Goal: Task Accomplishment & Management: Use online tool/utility

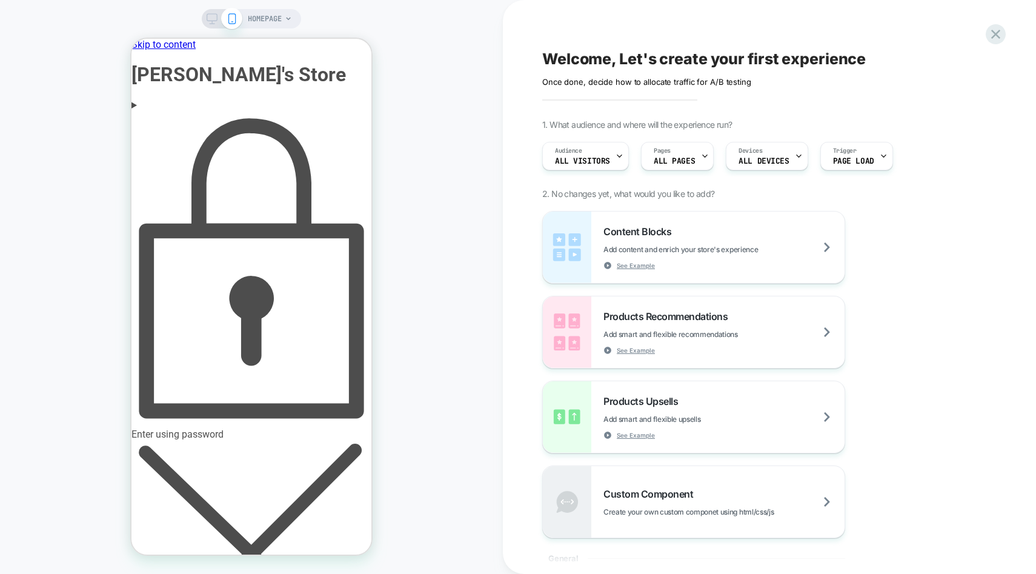
click at [263, 111] on div "Enter using password" at bounding box center [252, 275] width 240 height 329
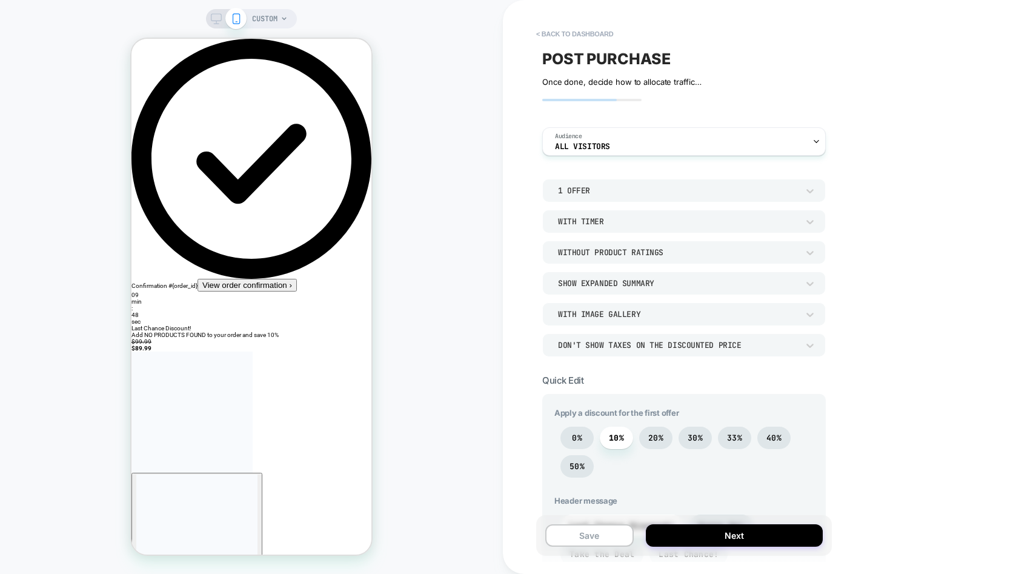
click at [650, 190] on div "1 Offer" at bounding box center [678, 190] width 240 height 10
click at [578, 245] on div "2 Offers" at bounding box center [683, 247] width 273 height 25
click at [591, 253] on div "Without Product Ratings" at bounding box center [678, 252] width 240 height 10
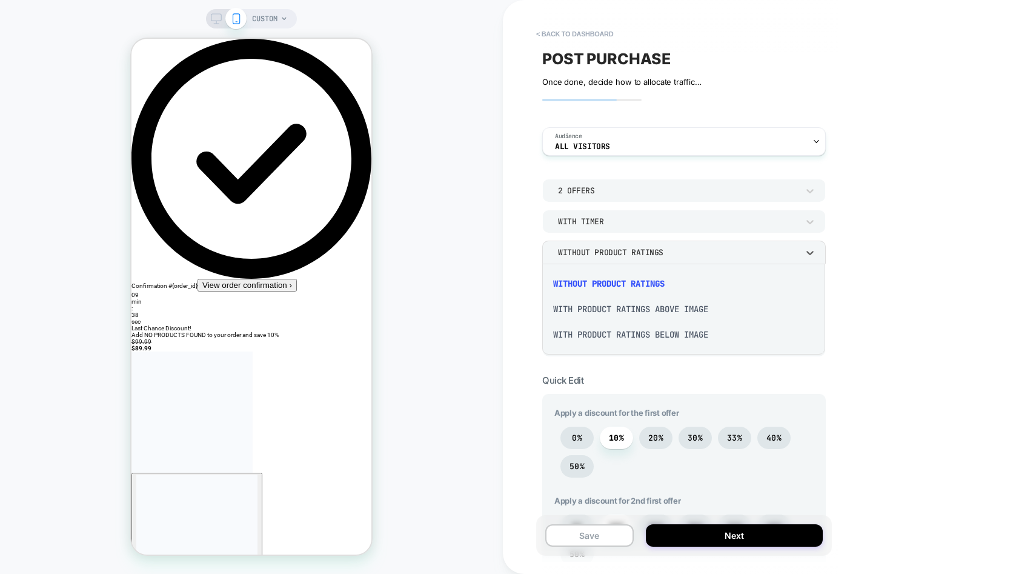
click at [591, 253] on div at bounding box center [518, 287] width 1036 height 574
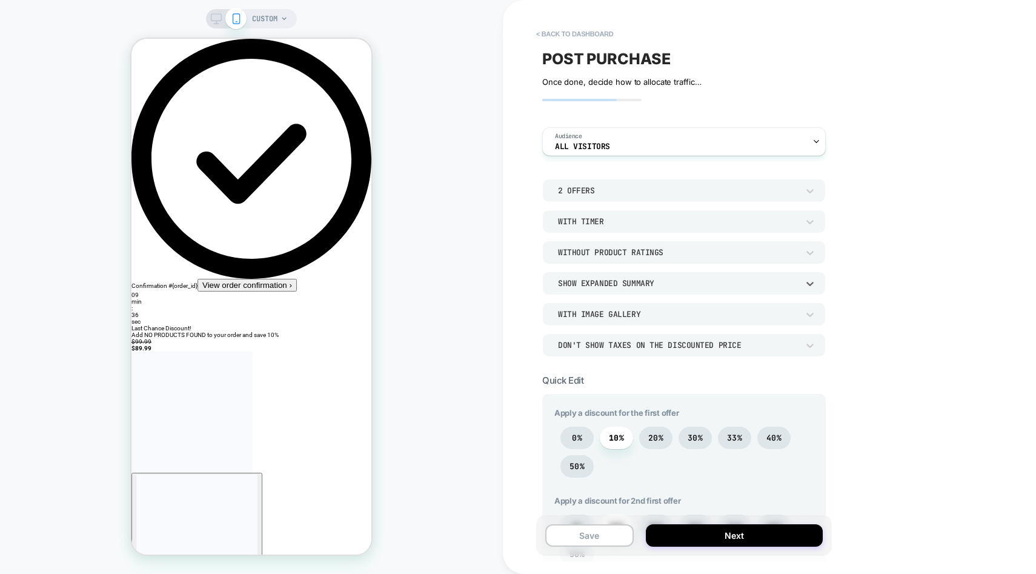
click at [593, 284] on div "Show Expanded Summary" at bounding box center [678, 283] width 240 height 10
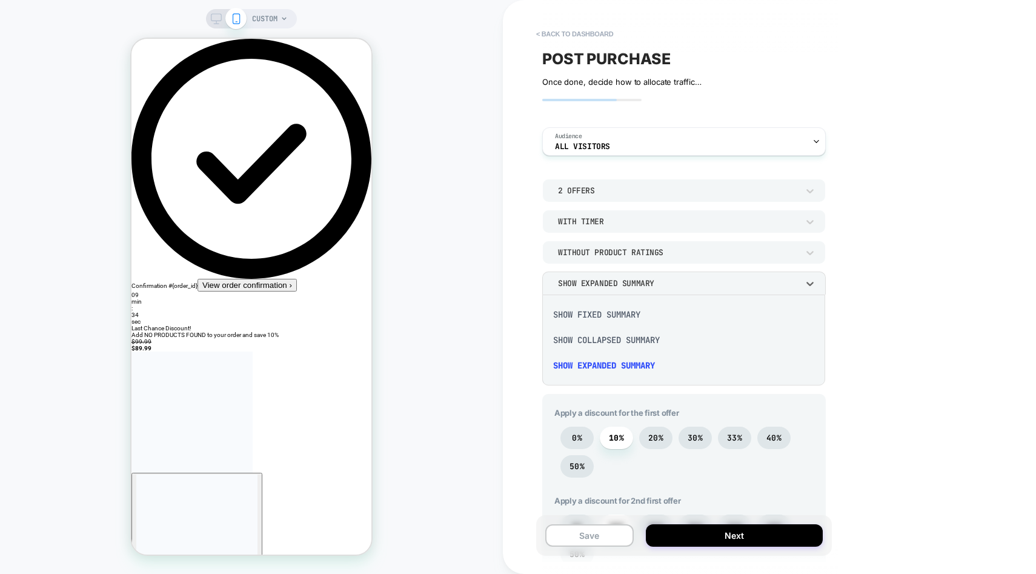
click at [593, 311] on div "Show Fixed Summary" at bounding box center [683, 314] width 273 height 25
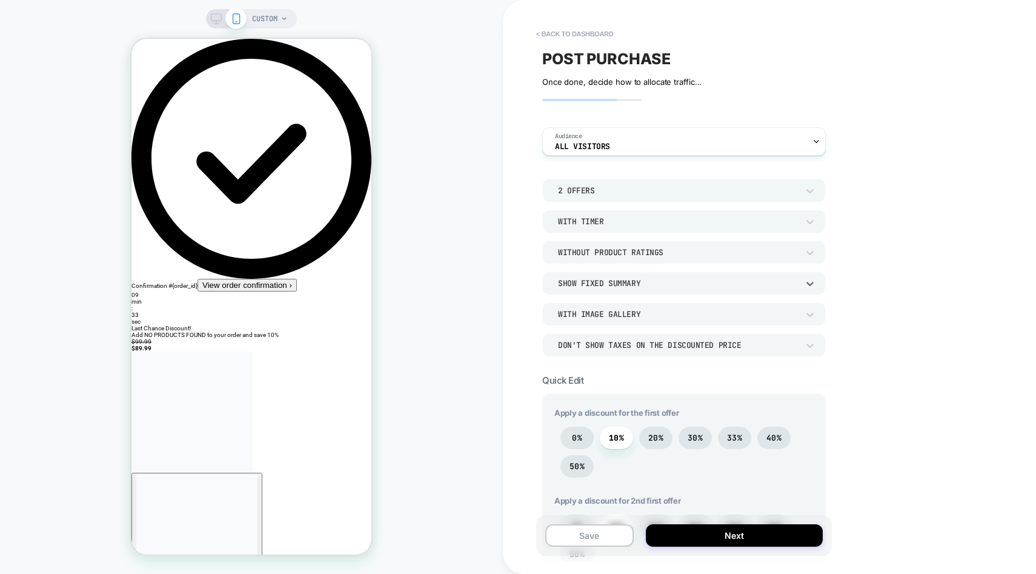
click at [596, 286] on div "Show Fixed Summary" at bounding box center [678, 283] width 240 height 10
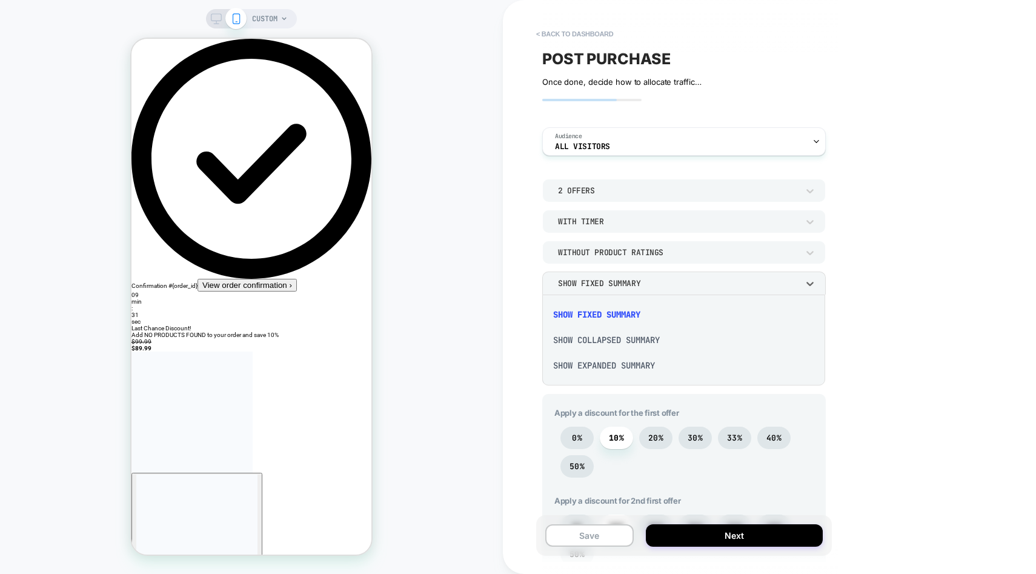
click at [599, 364] on div "Show Expanded Summary" at bounding box center [683, 365] width 273 height 25
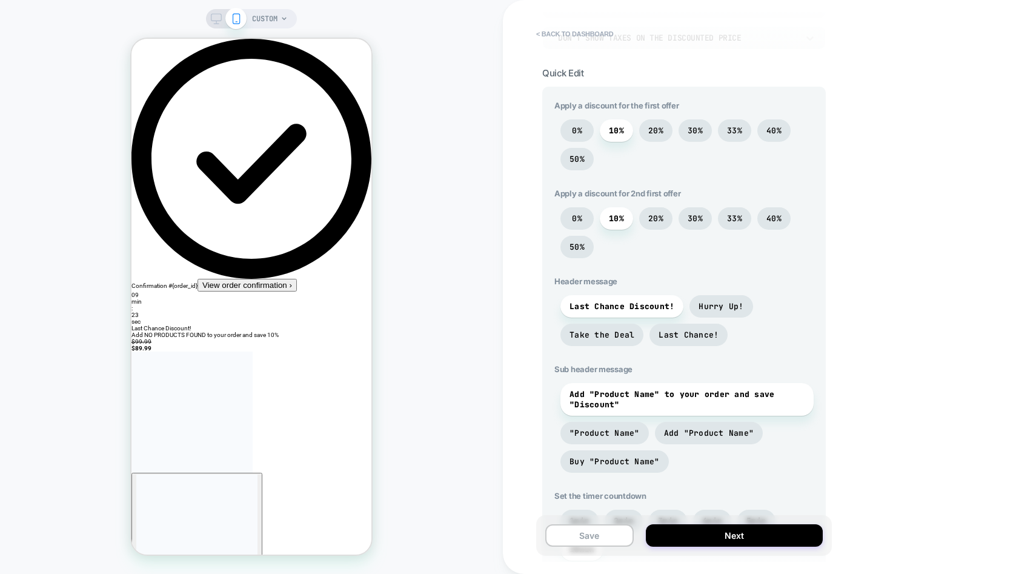
scroll to position [310, 0]
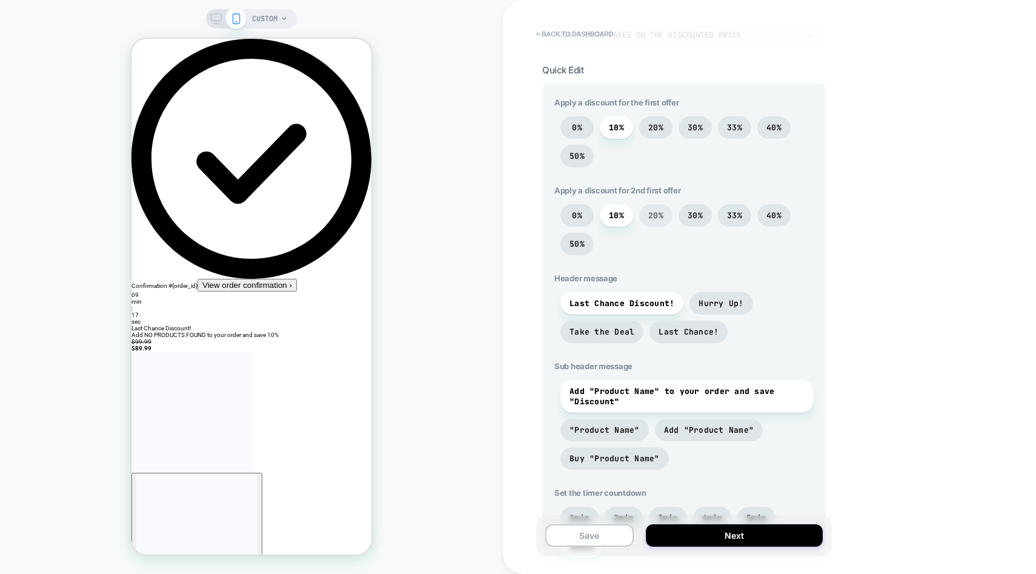
click at [657, 218] on span "20%" at bounding box center [655, 215] width 15 height 10
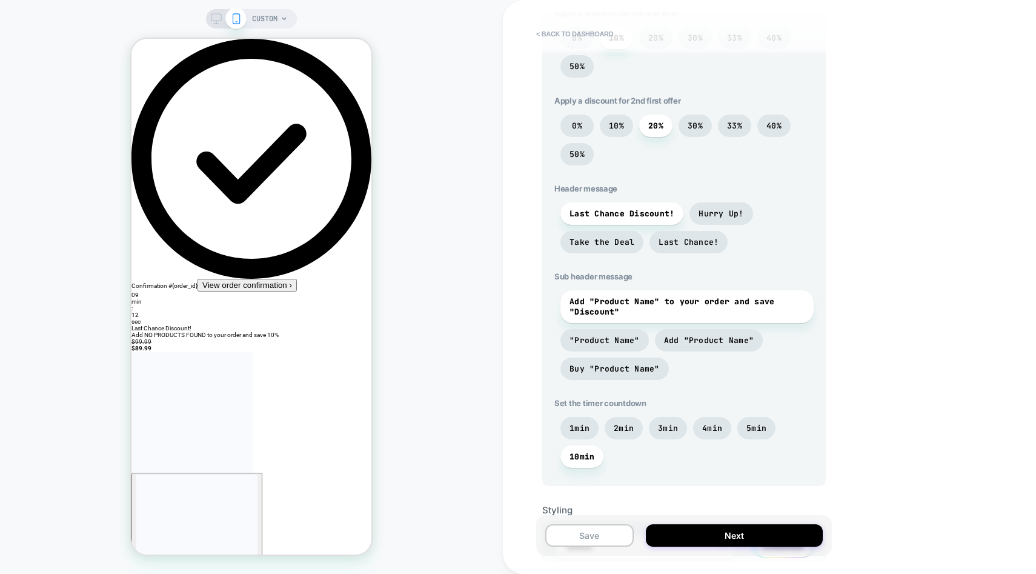
scroll to position [403, 0]
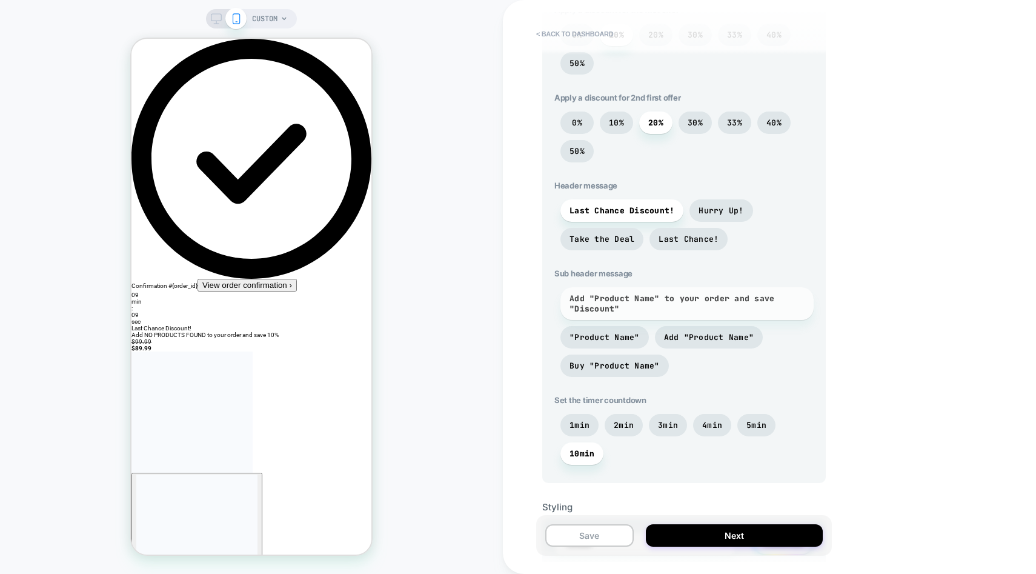
click at [623, 296] on span "Add "Product Name" to your order and save "Discount"" at bounding box center [687, 303] width 235 height 21
click at [687, 338] on span "Add "Product Name"" at bounding box center [709, 337] width 90 height 10
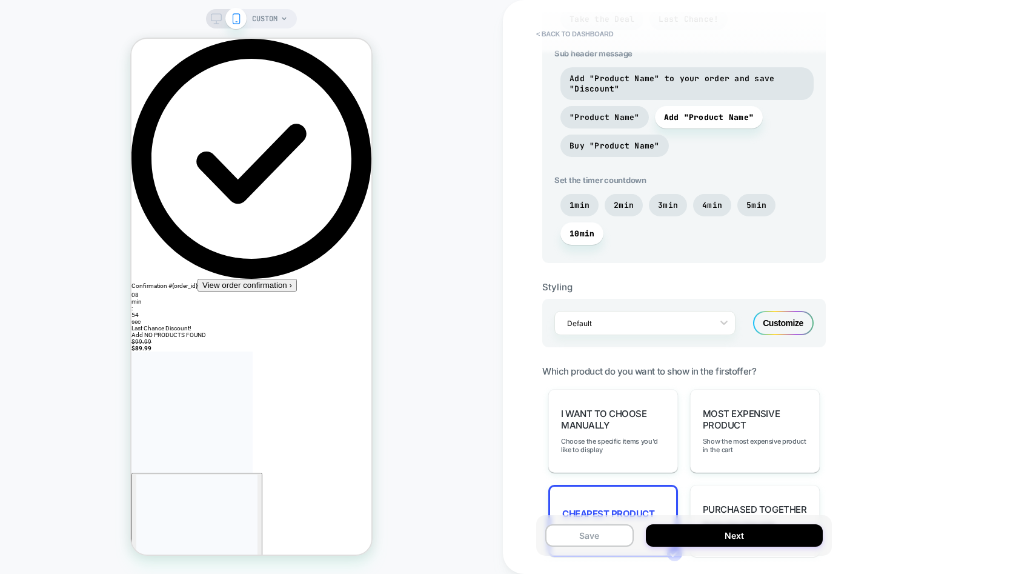
scroll to position [648, 0]
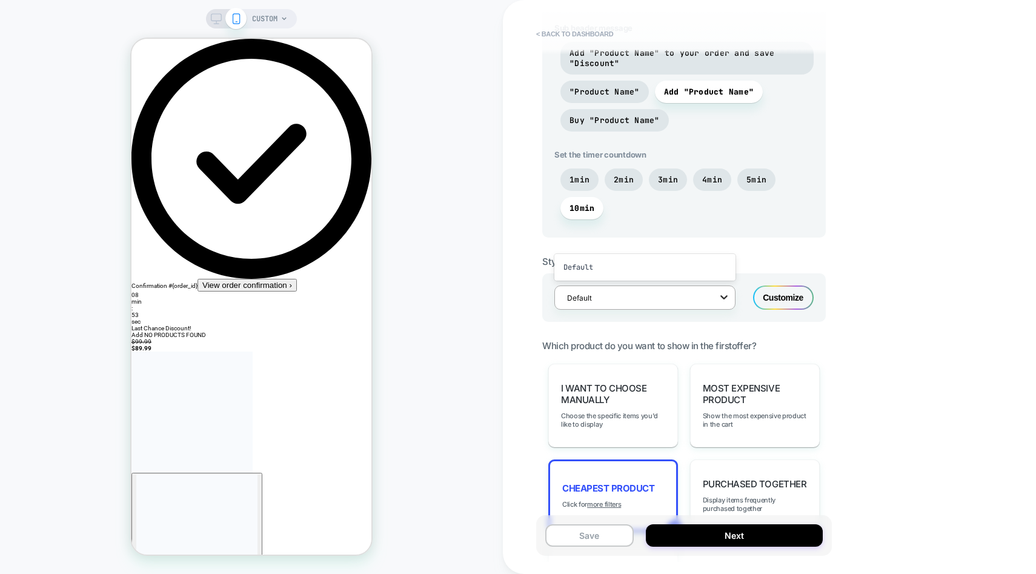
click at [719, 296] on icon at bounding box center [724, 297] width 12 height 12
click at [784, 302] on div "Customize" at bounding box center [783, 297] width 61 height 24
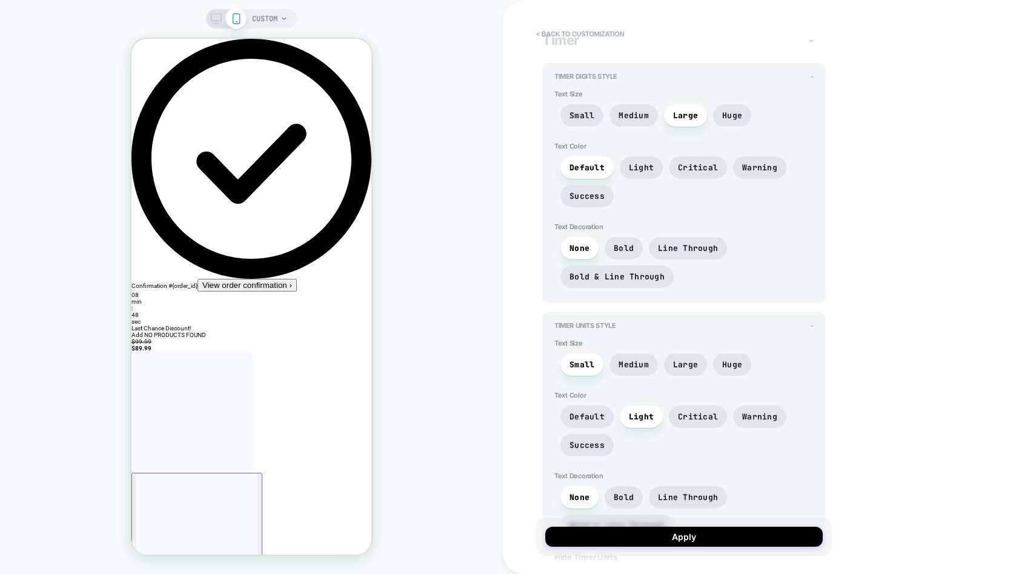
scroll to position [76, 0]
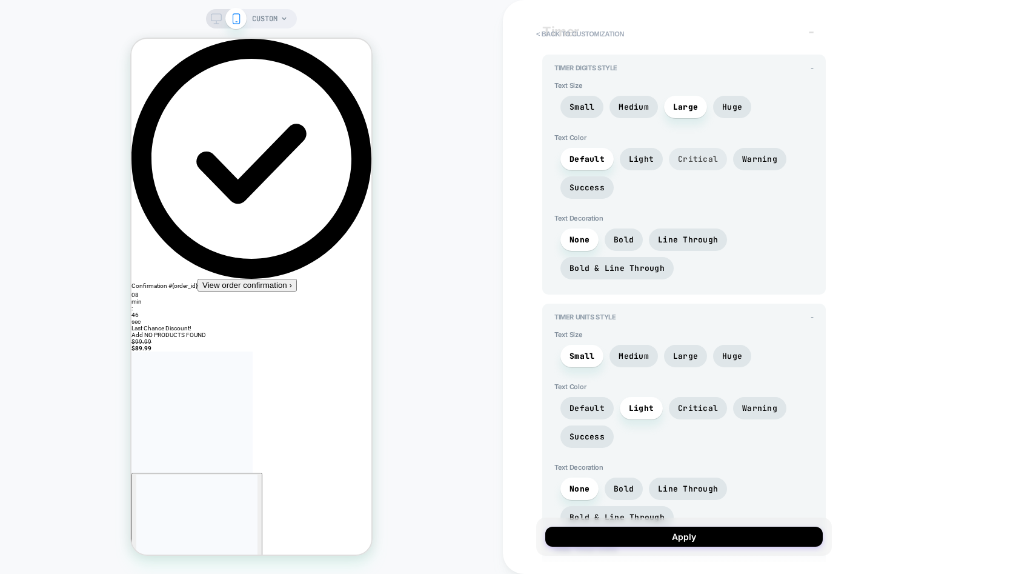
click at [700, 151] on span "Critical" at bounding box center [698, 159] width 58 height 22
click at [640, 151] on span "Light" at bounding box center [641, 159] width 43 height 22
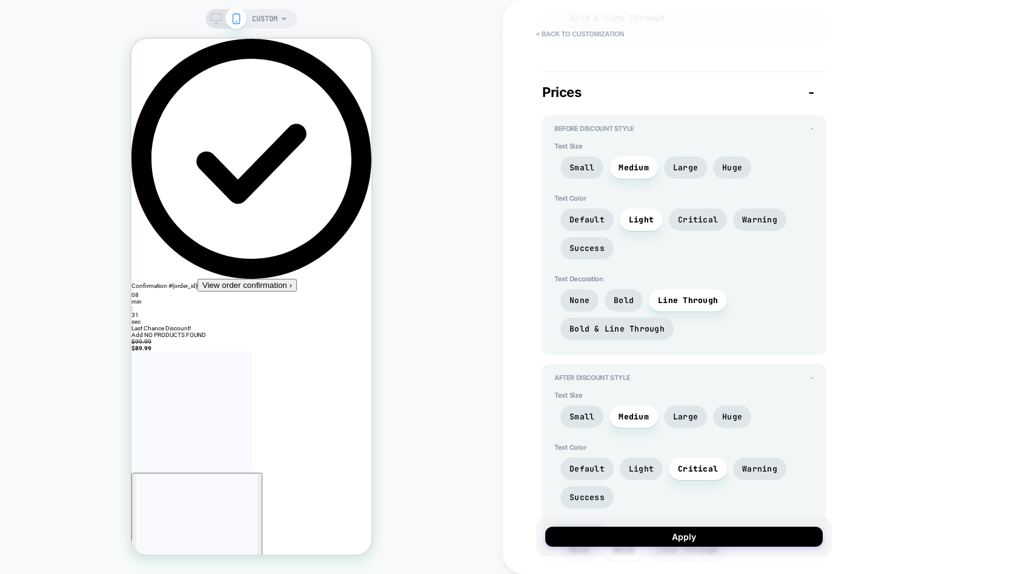
scroll to position [1501, 0]
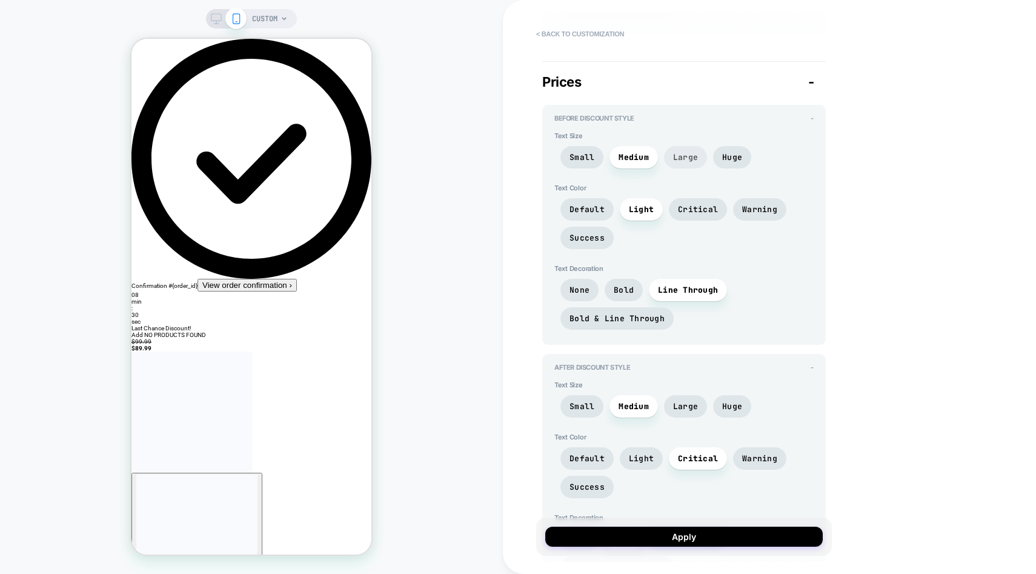
click at [680, 155] on span "Large" at bounding box center [685, 157] width 25 height 10
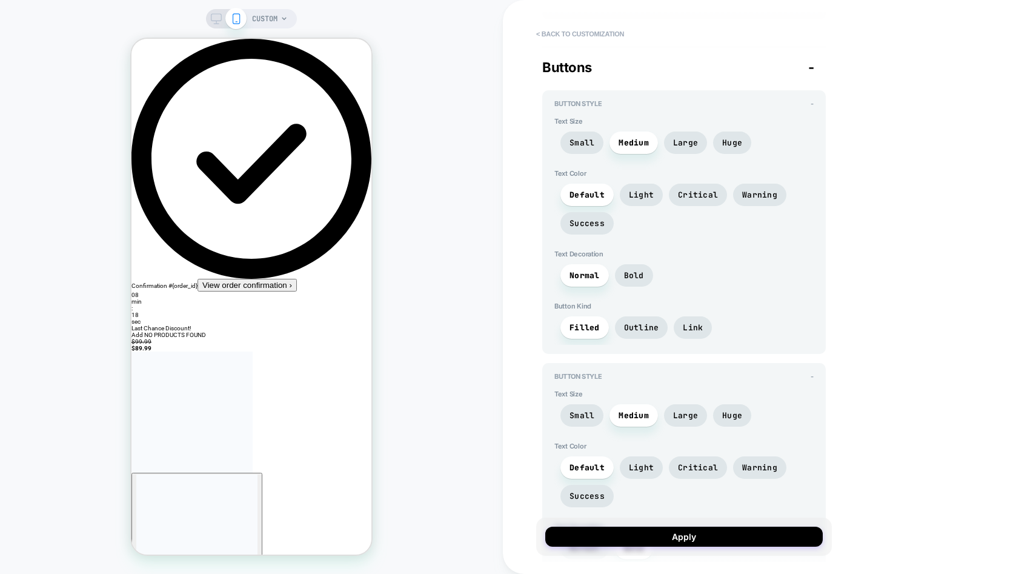
scroll to position [2853, 0]
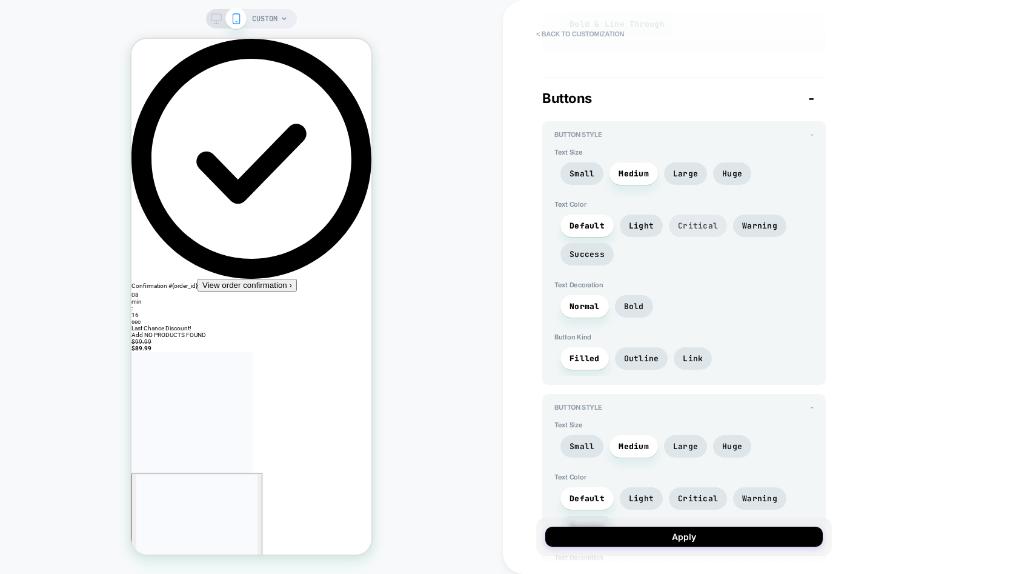
click at [705, 223] on span "Critical" at bounding box center [698, 226] width 40 height 10
click at [647, 221] on span "Light" at bounding box center [641, 226] width 25 height 10
click at [587, 221] on span "Default" at bounding box center [587, 226] width 35 height 10
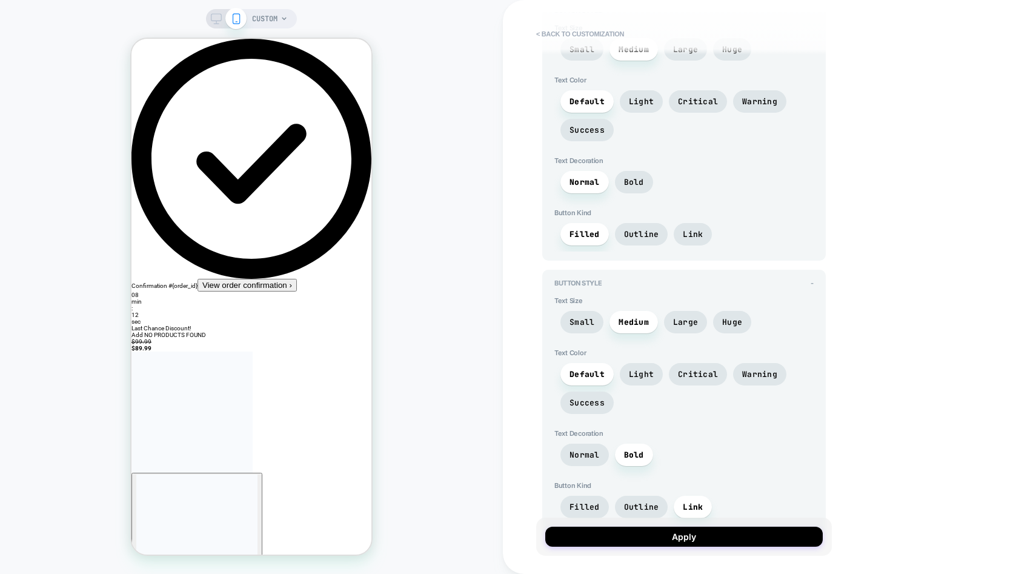
scroll to position [3001, 0]
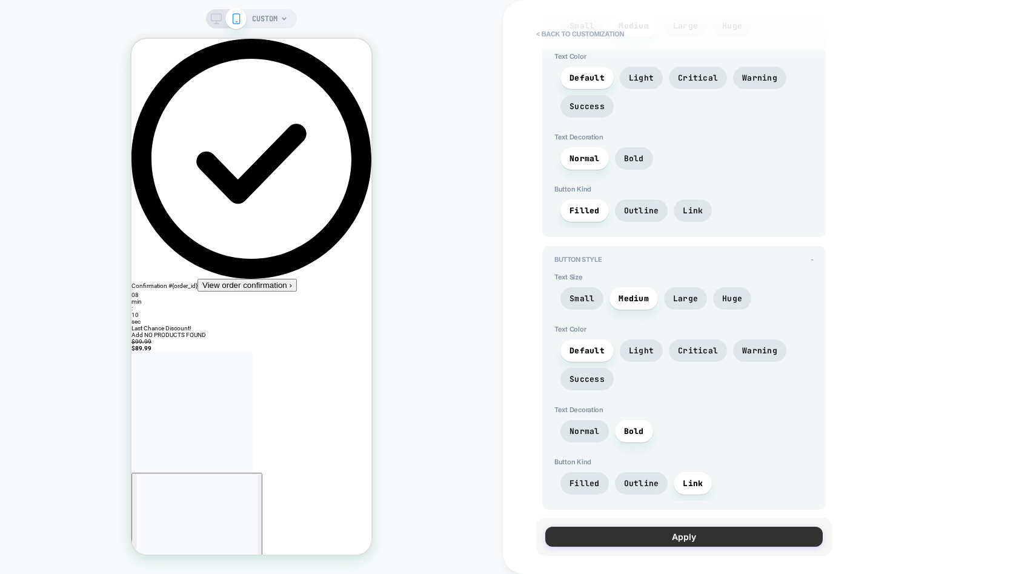
click at [700, 535] on button "Apply" at bounding box center [684, 537] width 278 height 20
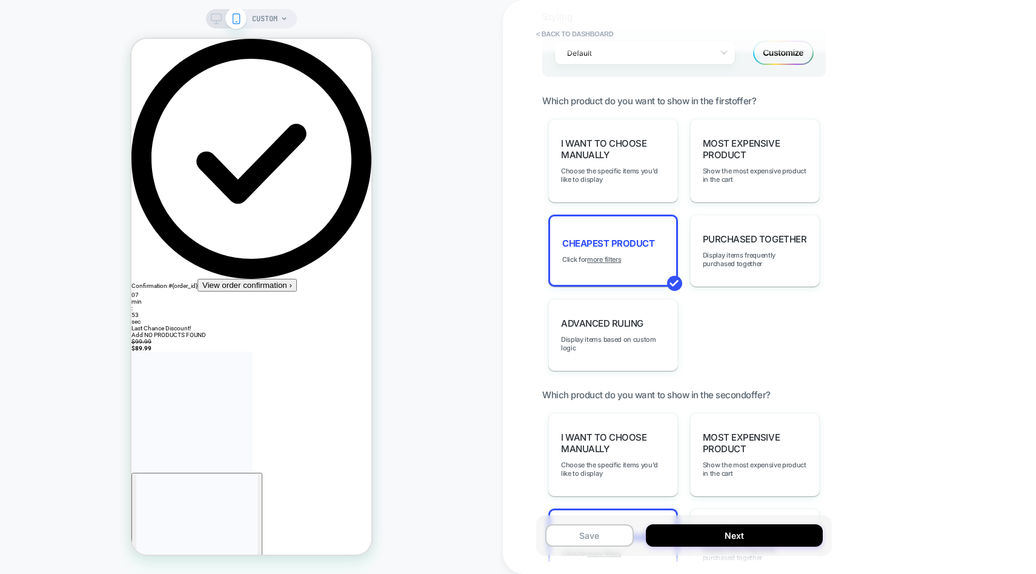
scroll to position [894, 0]
click at [767, 233] on span "Purchased Together" at bounding box center [755, 239] width 104 height 12
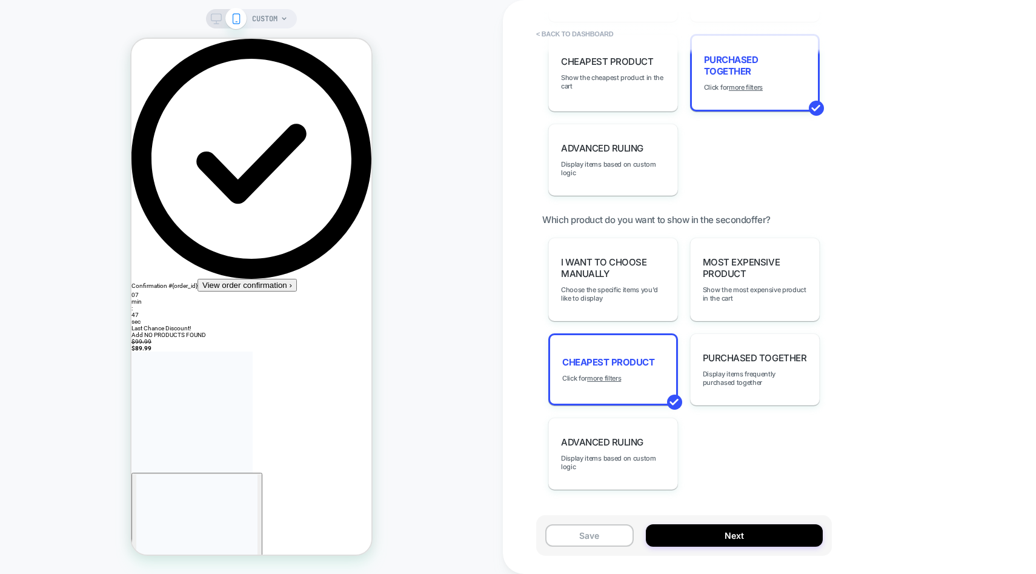
scroll to position [1095, 0]
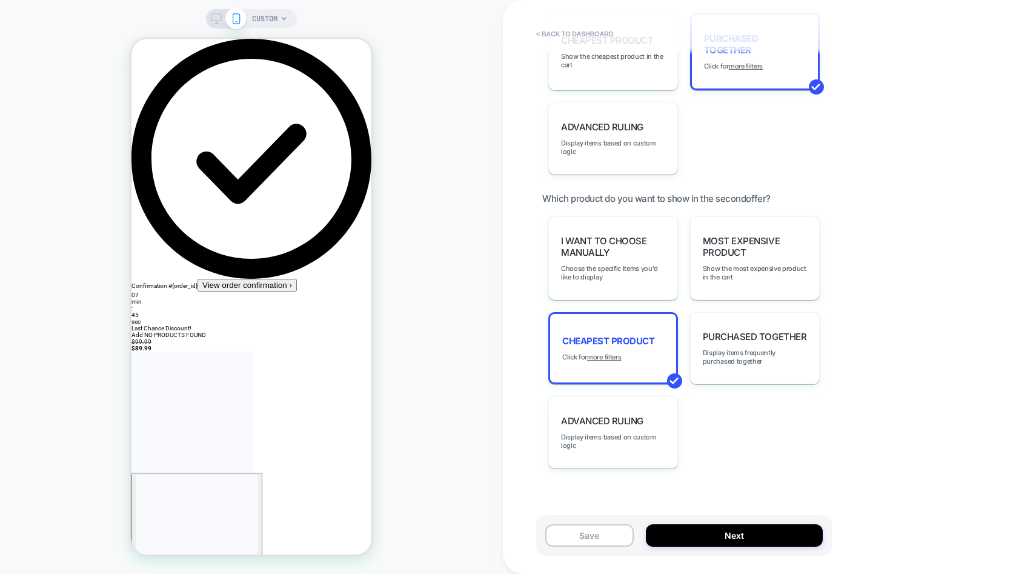
click at [783, 331] on span "Purchased Together" at bounding box center [755, 337] width 104 height 12
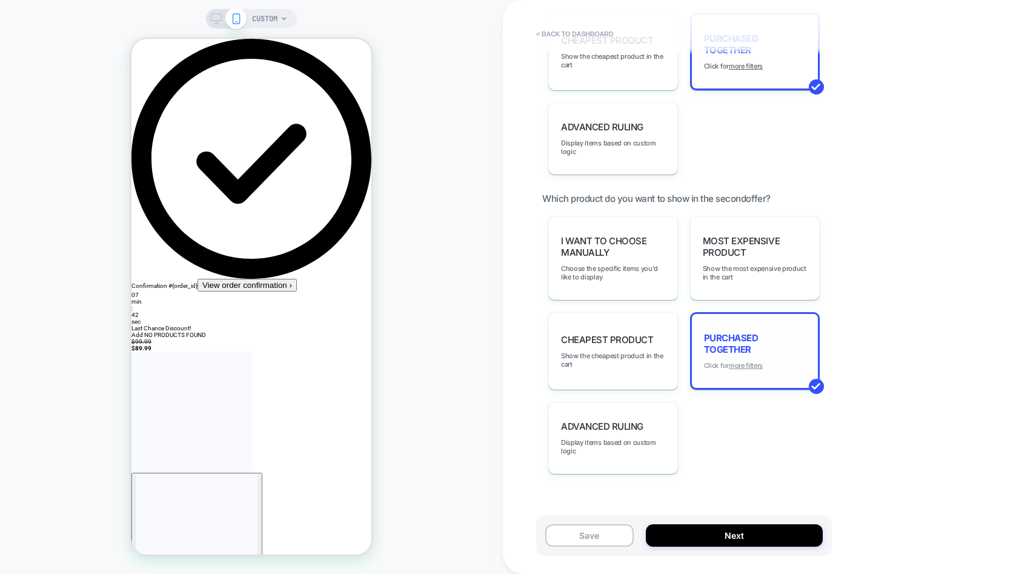
click at [753, 361] on u "more filters" at bounding box center [746, 365] width 34 height 8
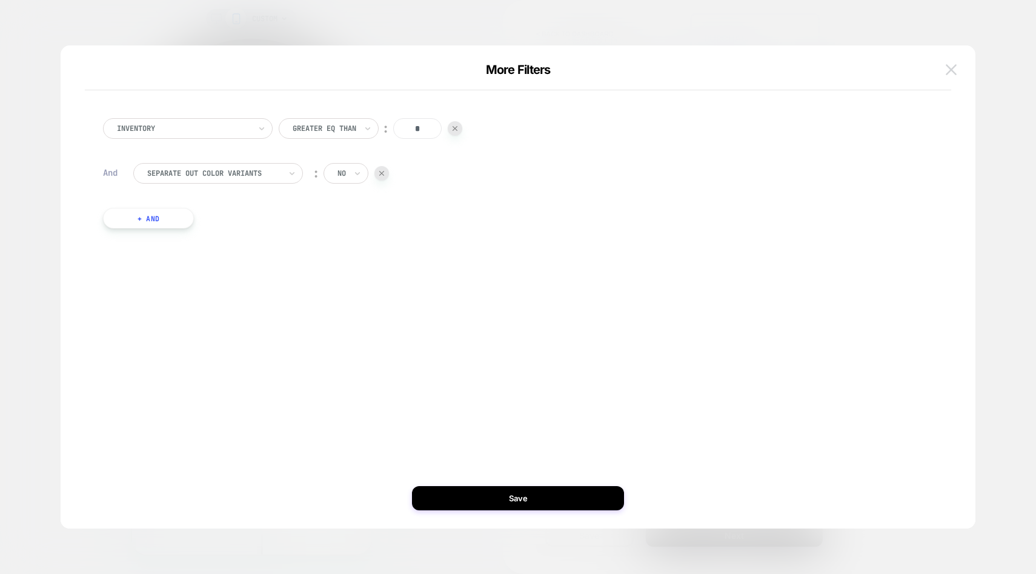
click at [952, 70] on img at bounding box center [951, 69] width 11 height 10
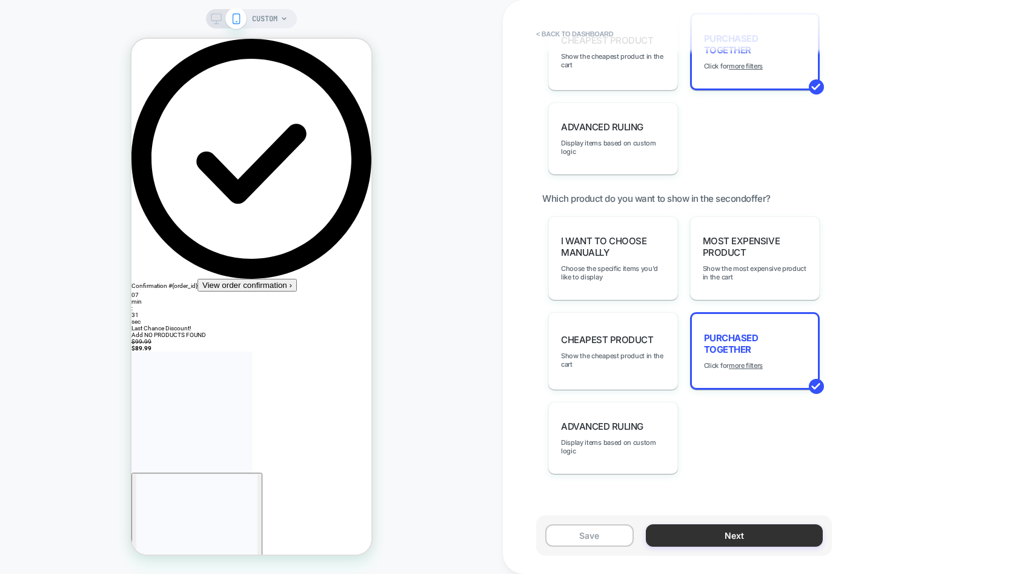
click at [741, 539] on button "Next" at bounding box center [734, 535] width 177 height 22
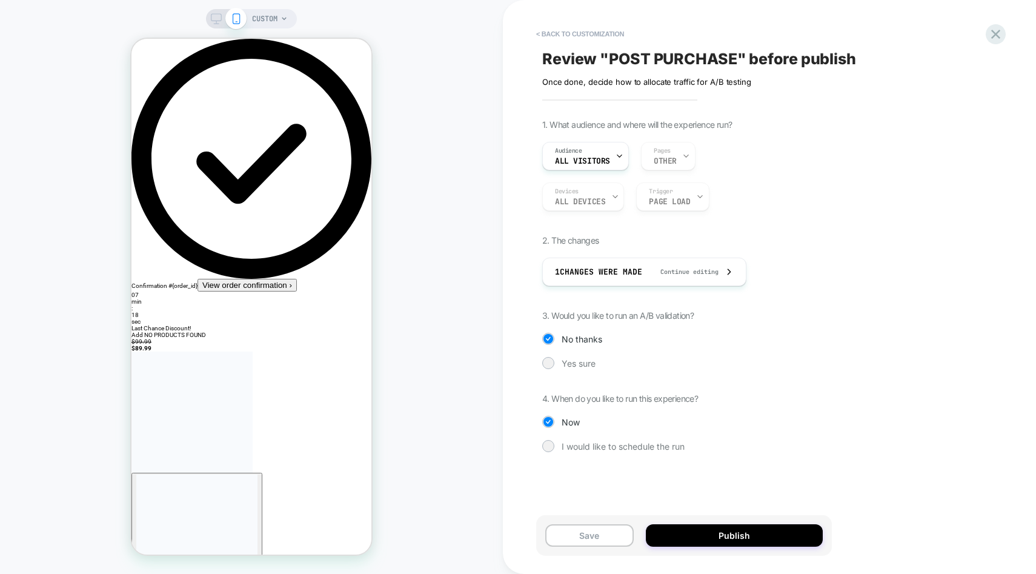
click at [672, 144] on div "Audience All Visitors Pages OTHER" at bounding box center [702, 156] width 321 height 28
click at [672, 158] on div "Audience All Visitors Pages OTHER" at bounding box center [702, 156] width 321 height 28
click at [547, 365] on div at bounding box center [548, 362] width 9 height 9
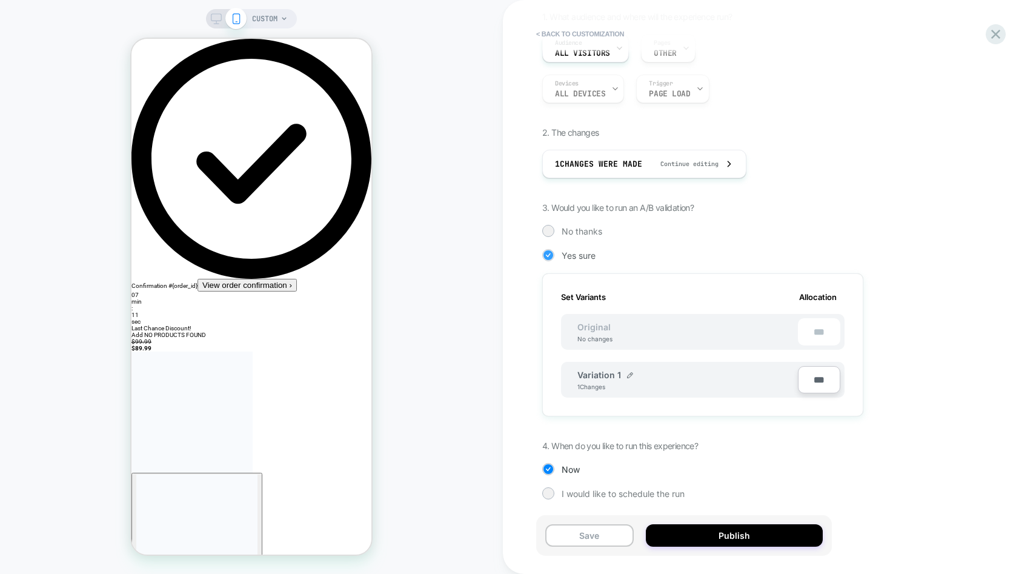
scroll to position [112, 0]
click at [798, 438] on div "1. What audience and where will the experience run? Audience All Visitors Pages…" at bounding box center [763, 261] width 442 height 506
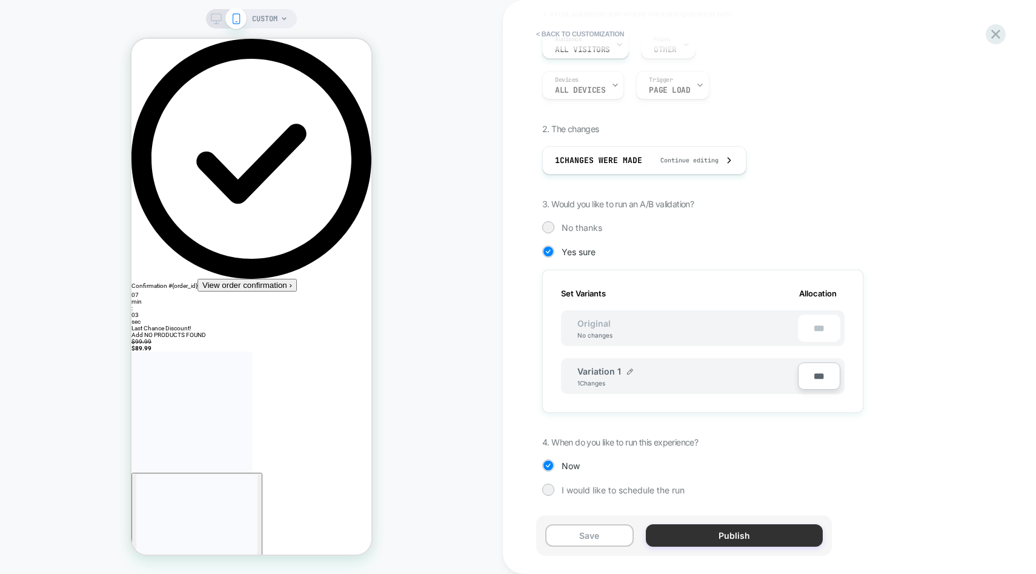
click at [732, 536] on button "Publish" at bounding box center [734, 535] width 177 height 22
click at [587, 535] on button "Save" at bounding box center [589, 535] width 88 height 22
click at [733, 535] on button "Publish" at bounding box center [734, 535] width 177 height 22
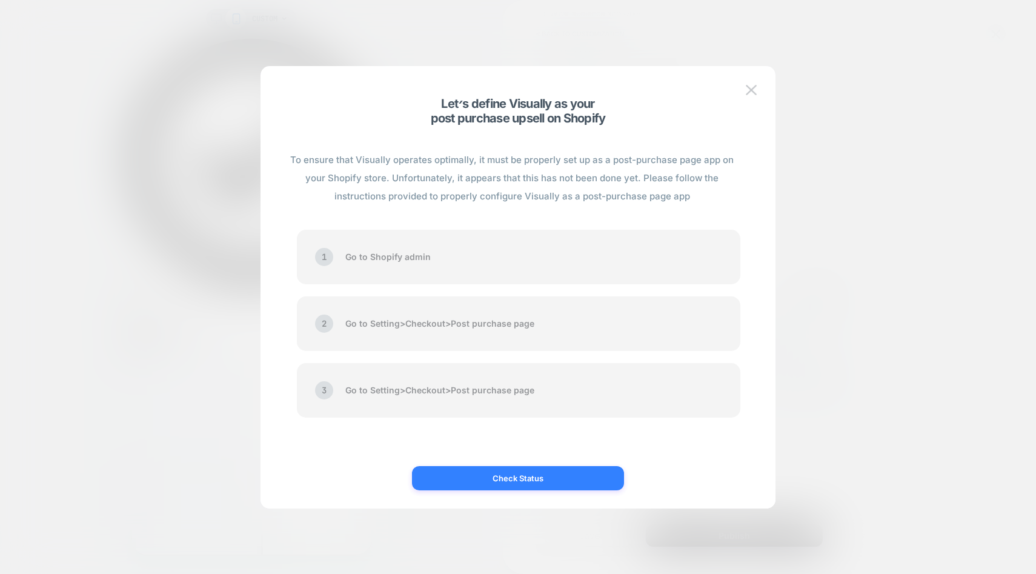
click at [502, 480] on button "Check Status" at bounding box center [518, 478] width 212 height 24
click at [521, 478] on button "Check Status" at bounding box center [518, 478] width 212 height 24
click at [754, 92] on img at bounding box center [751, 90] width 11 height 10
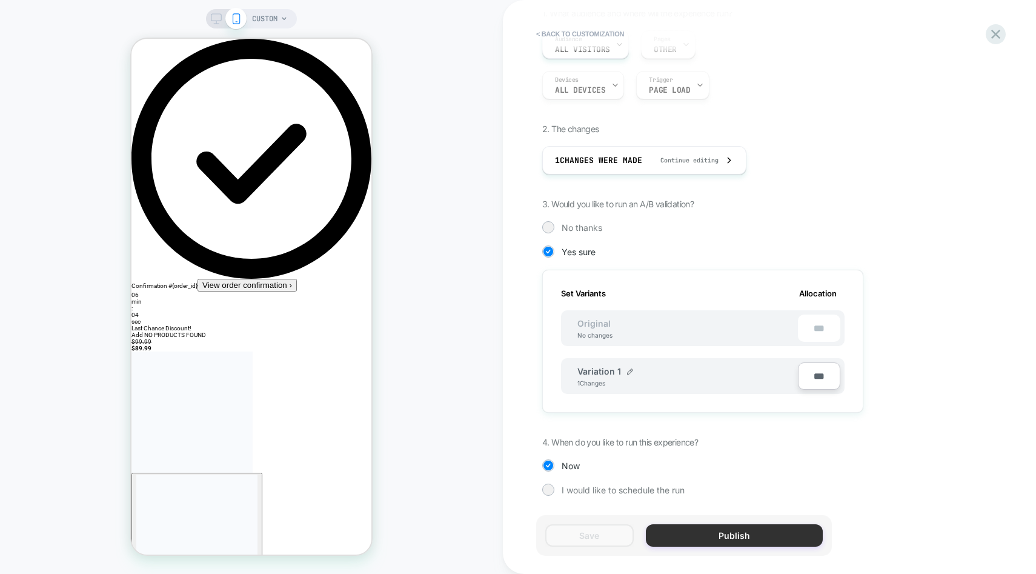
click at [717, 537] on button "Publish" at bounding box center [734, 535] width 177 height 22
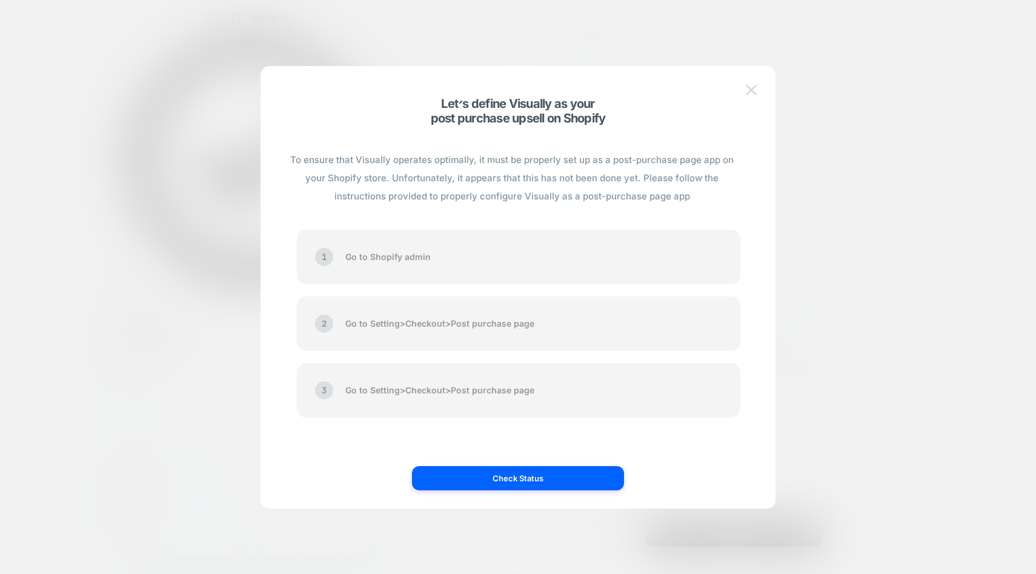
click at [755, 87] on img at bounding box center [751, 90] width 11 height 10
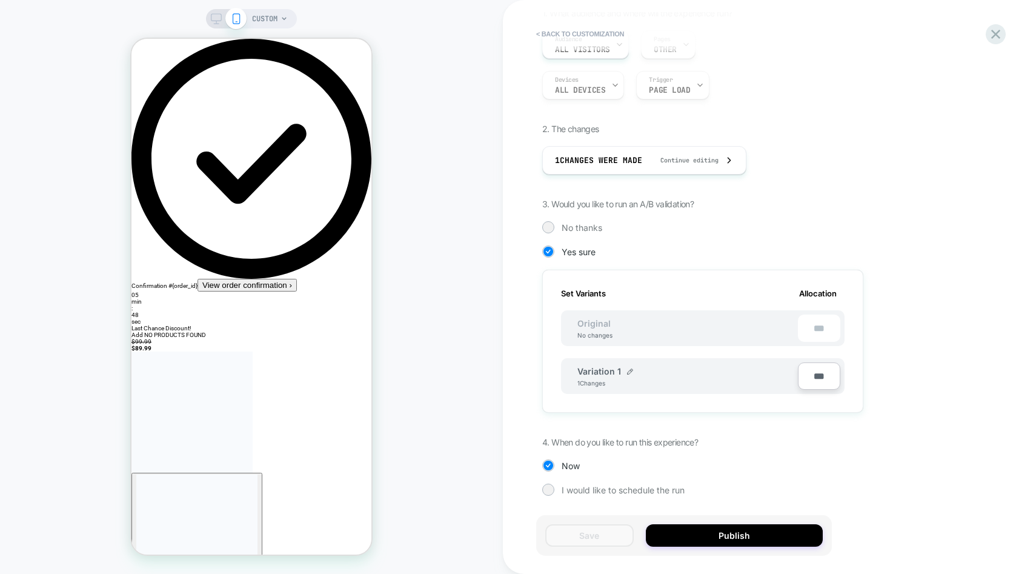
scroll to position [0, 0]
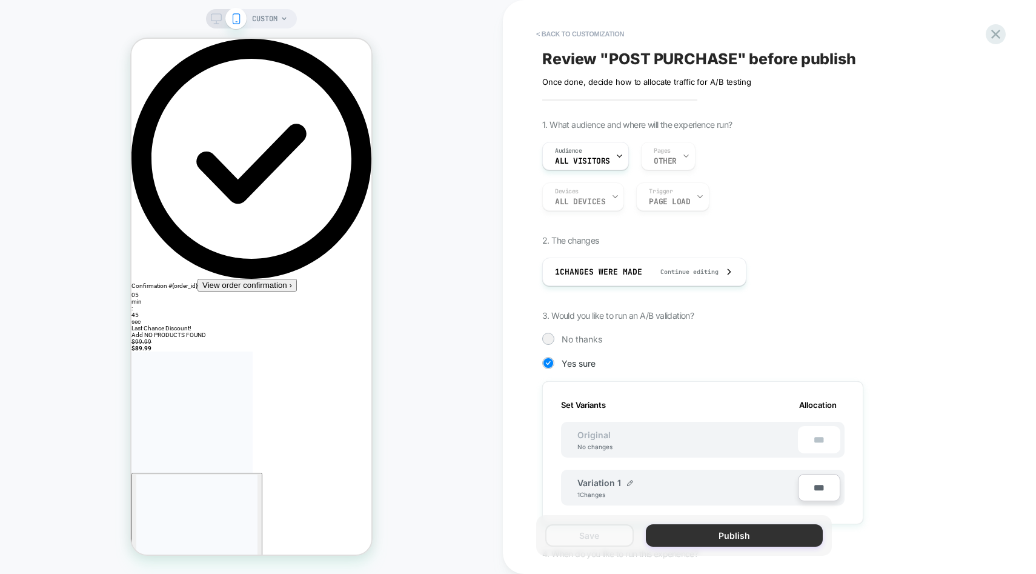
click at [728, 533] on button "Publish" at bounding box center [734, 535] width 177 height 22
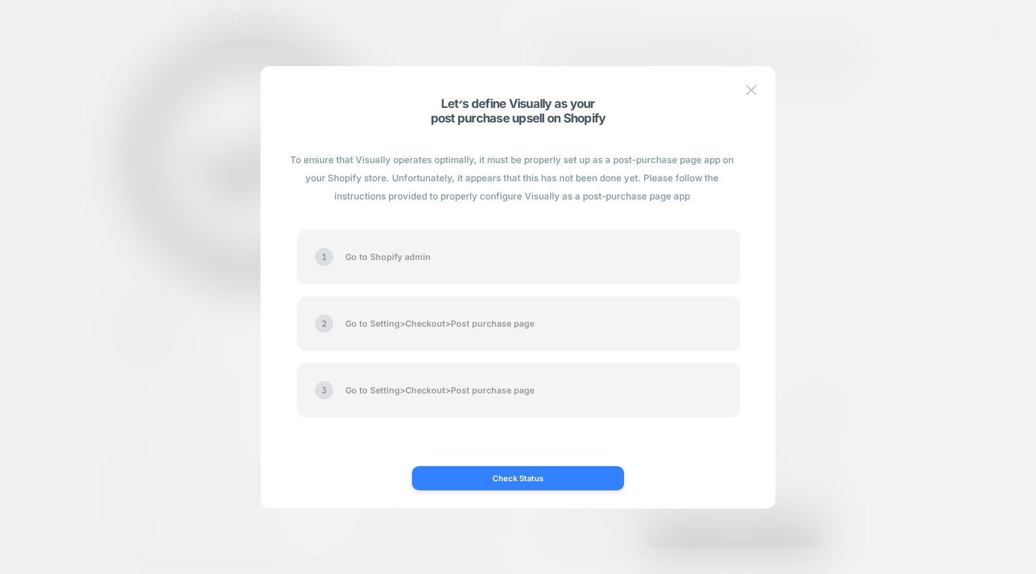
click at [592, 475] on button "Check Status" at bounding box center [518, 478] width 212 height 24
click at [750, 92] on img at bounding box center [751, 90] width 11 height 10
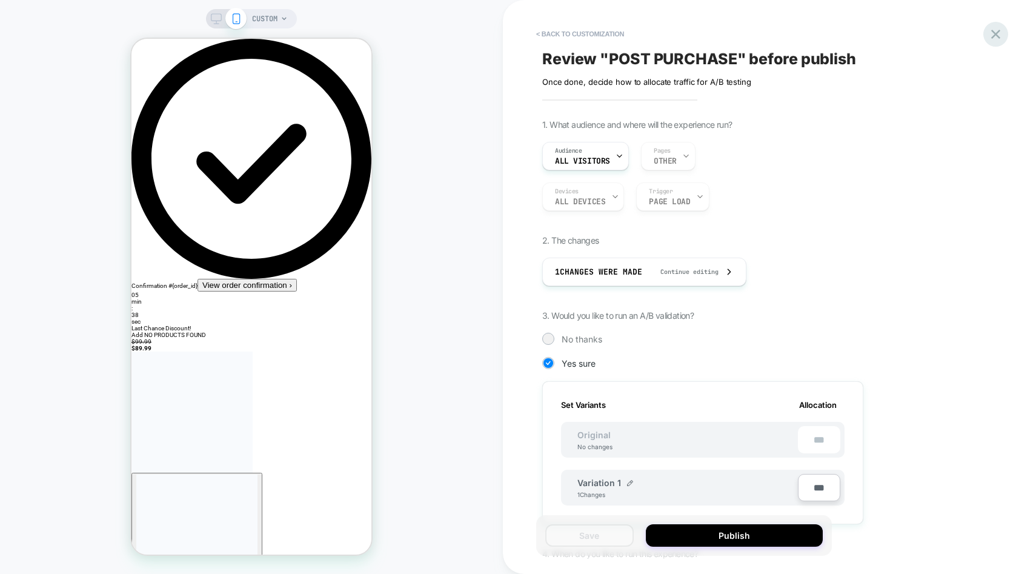
click at [999, 34] on icon at bounding box center [996, 34] width 16 height 16
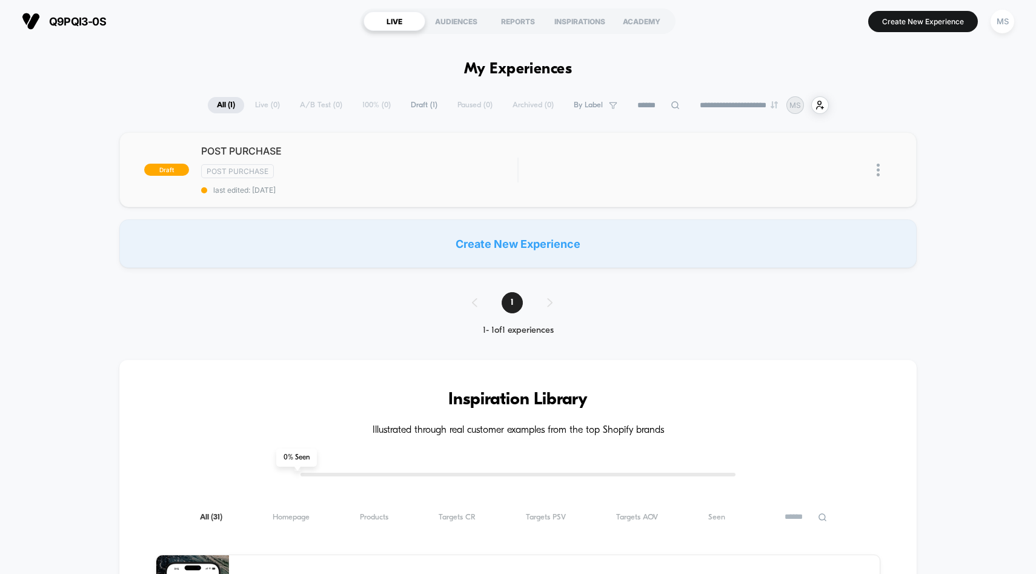
click at [878, 173] on img at bounding box center [878, 170] width 3 height 13
click at [962, 187] on div "draft POST PURCHASE Post Purchase last edited: 8/20/2025 Edit Duplicate Start C…" at bounding box center [518, 200] width 1036 height 136
click at [523, 241] on div "Create New Experience" at bounding box center [518, 243] width 798 height 48
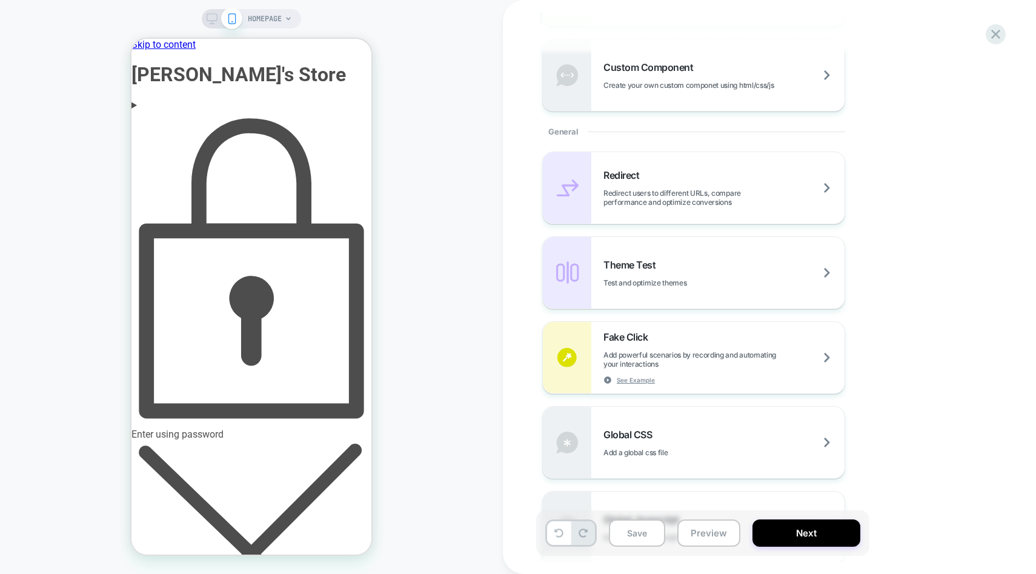
scroll to position [429, 0]
click at [725, 276] on span "Test and optimize themes" at bounding box center [676, 280] width 144 height 9
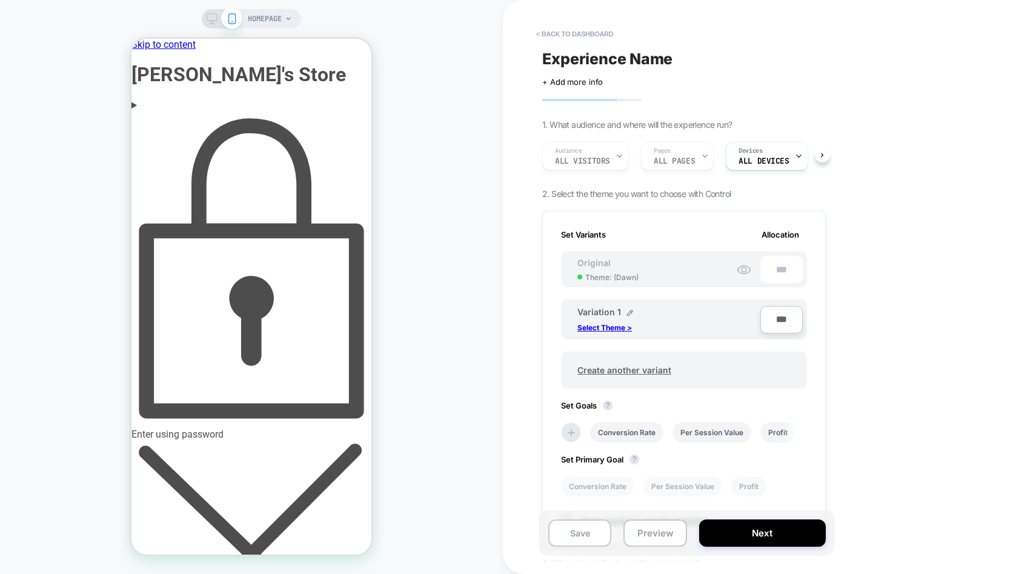
scroll to position [0, 1]
click at [604, 325] on p "Select Theme >" at bounding box center [605, 327] width 55 height 9
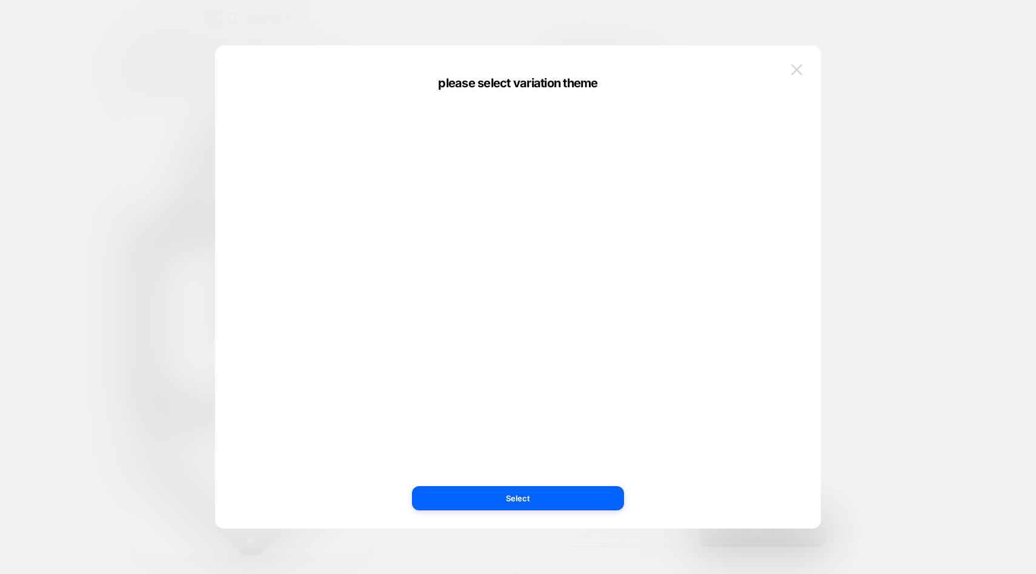
click at [796, 75] on button at bounding box center [797, 70] width 18 height 18
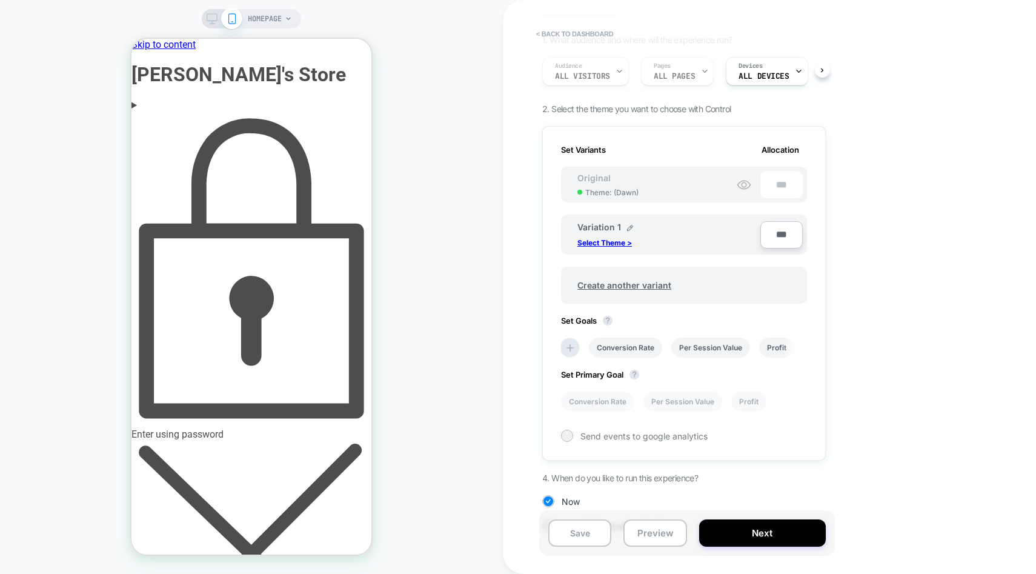
scroll to position [115, 0]
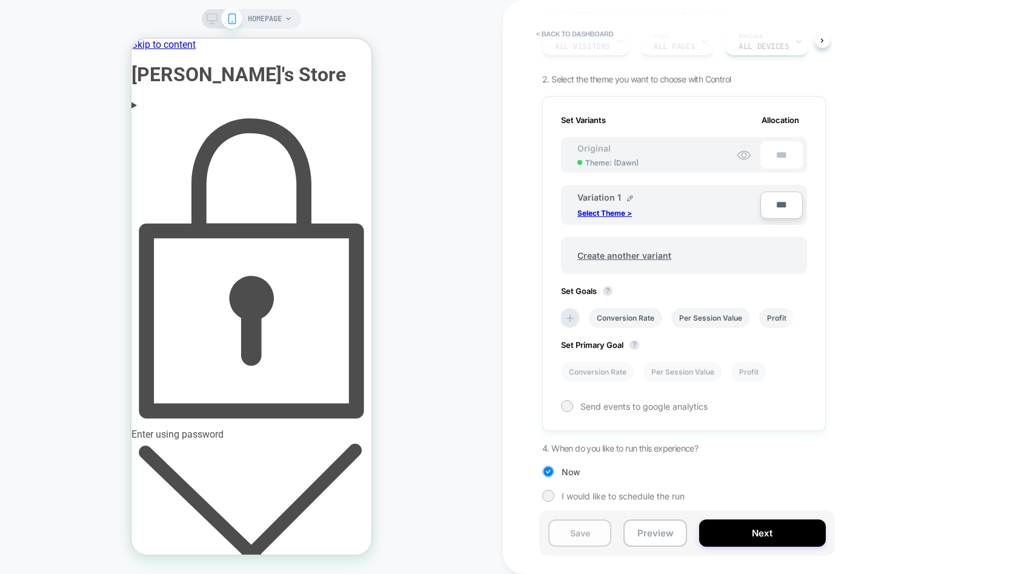
click at [564, 533] on button "Save" at bounding box center [579, 532] width 63 height 27
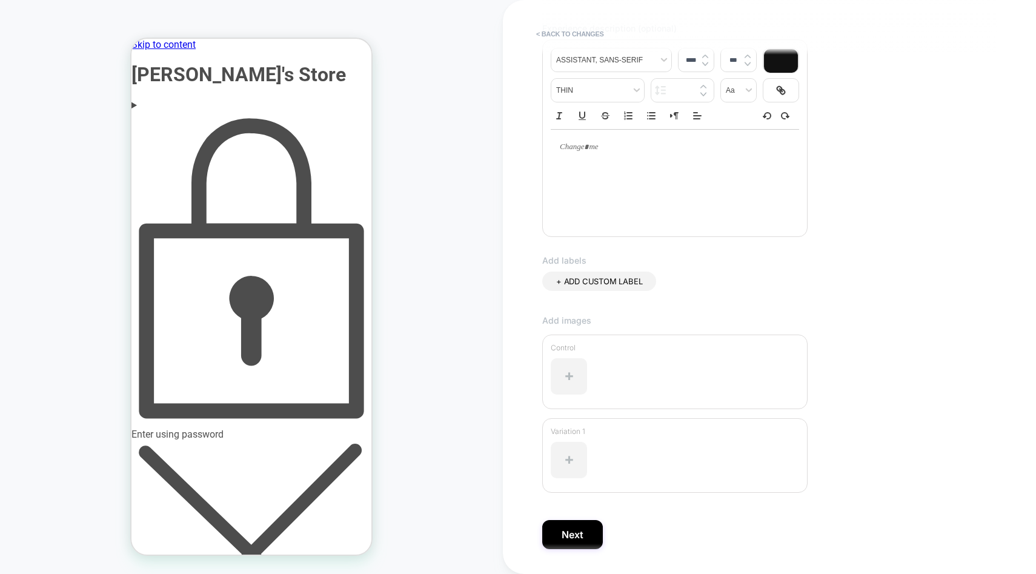
scroll to position [198, 0]
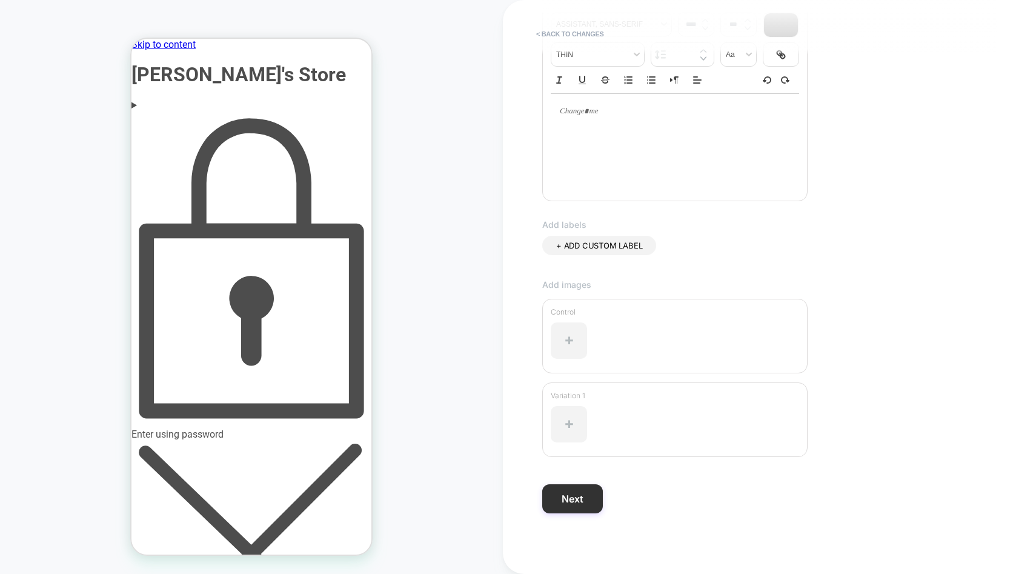
type input "**********"
click at [593, 500] on button "Next" at bounding box center [572, 498] width 61 height 29
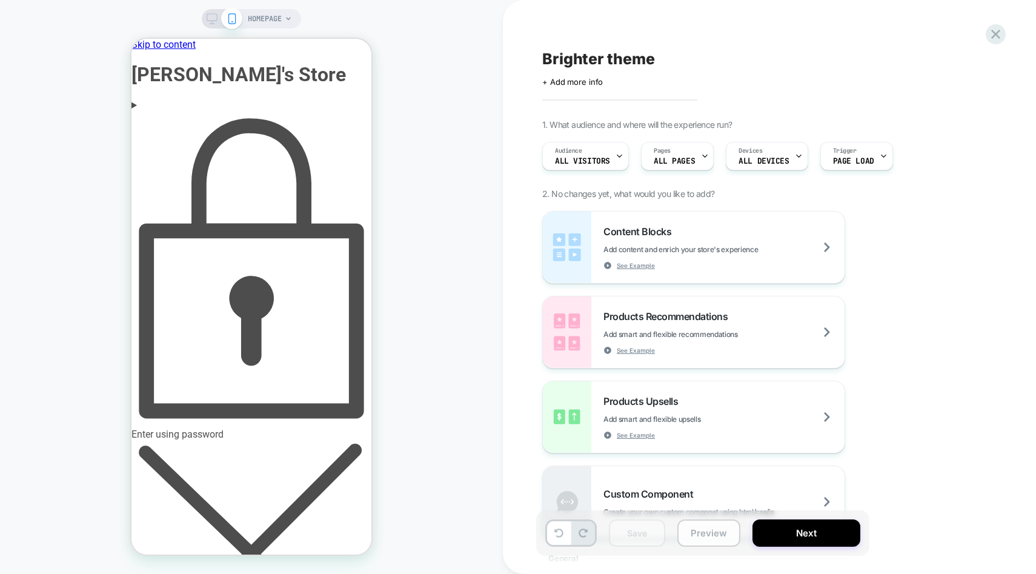
click at [713, 532] on button "Preview" at bounding box center [709, 532] width 63 height 27
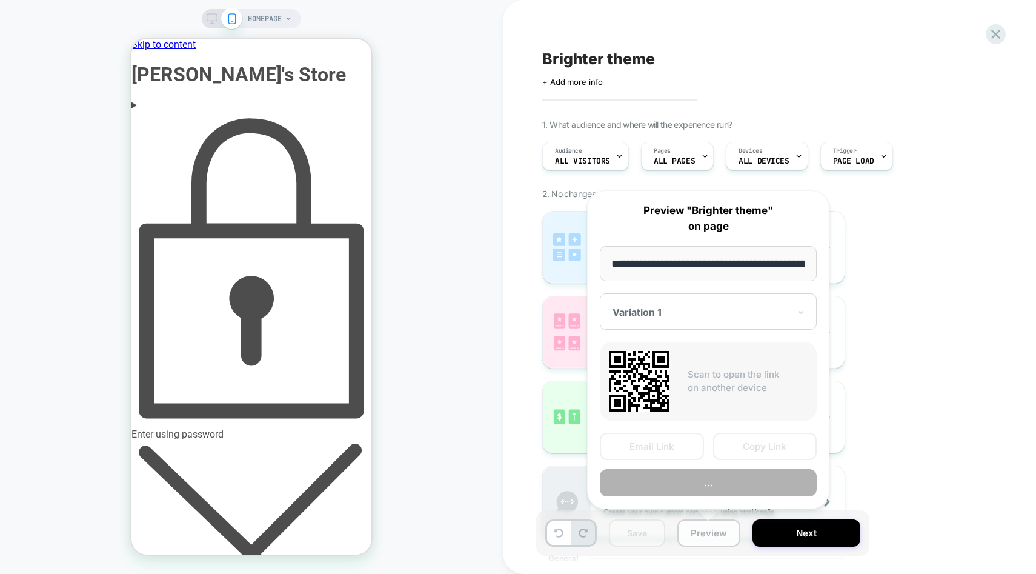
scroll to position [0, 65]
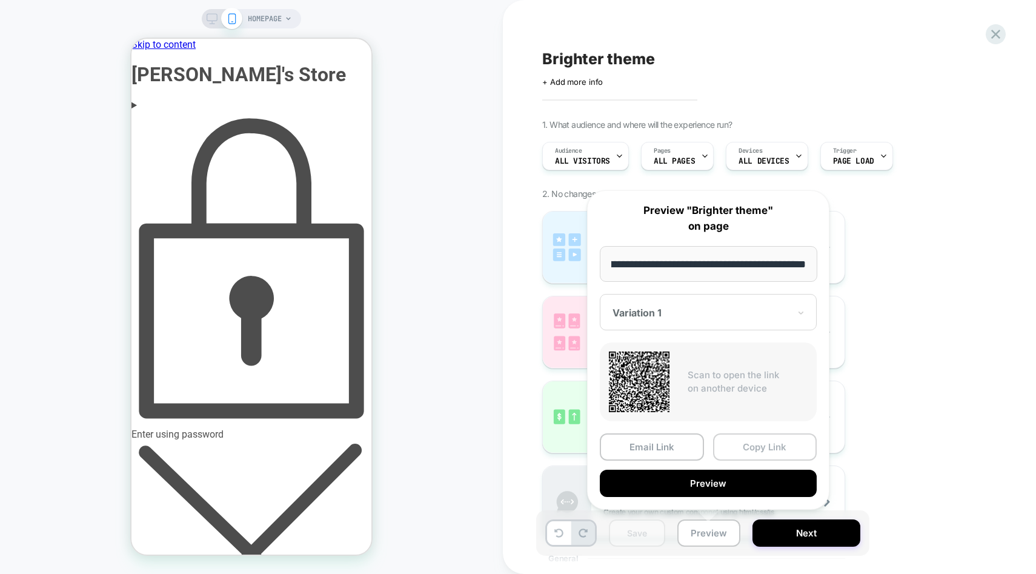
click at [757, 439] on button "Copy Link" at bounding box center [765, 446] width 104 height 27
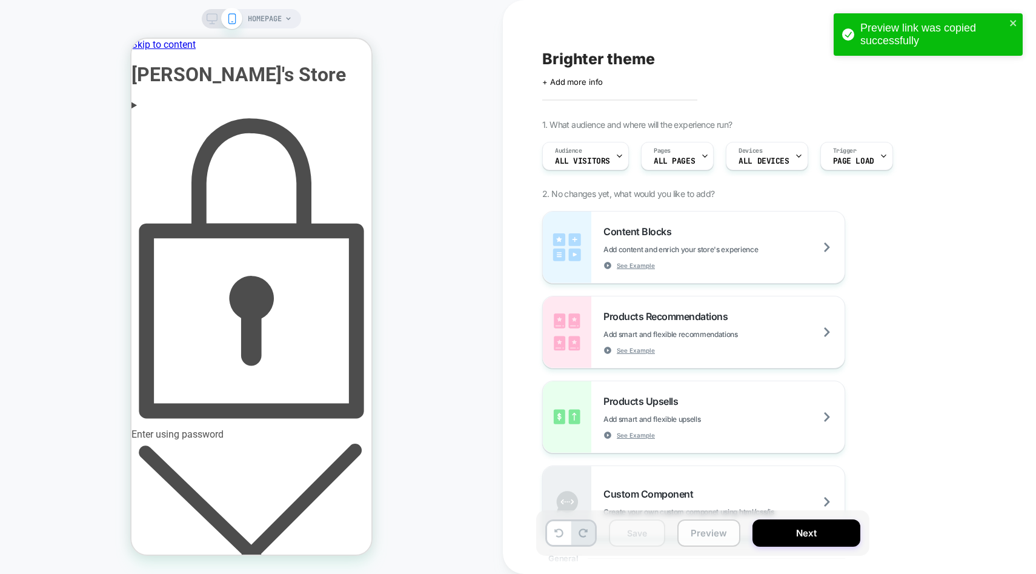
click at [697, 533] on button "Preview" at bounding box center [709, 532] width 63 height 27
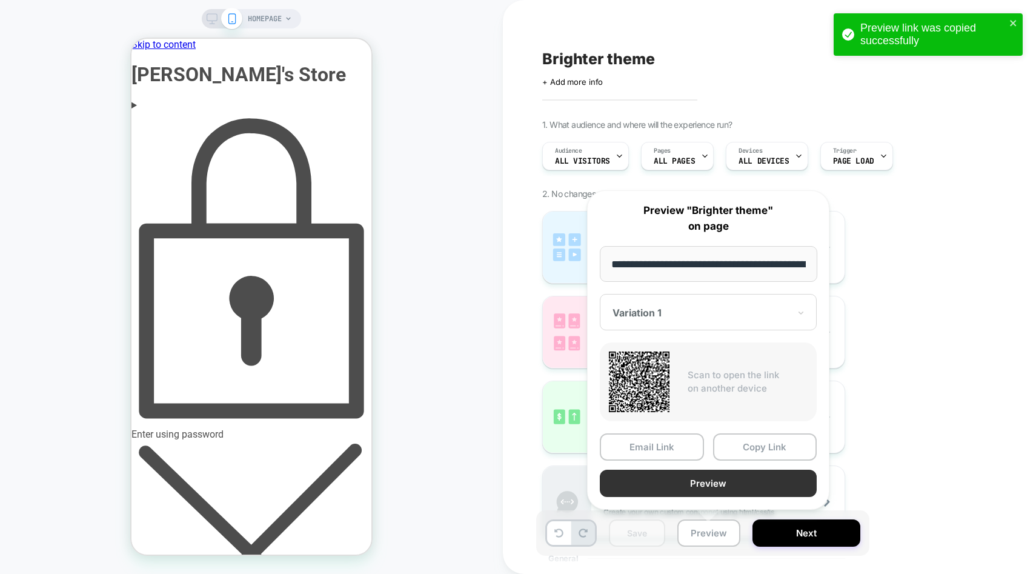
click at [723, 478] on button "Preview" at bounding box center [708, 483] width 217 height 27
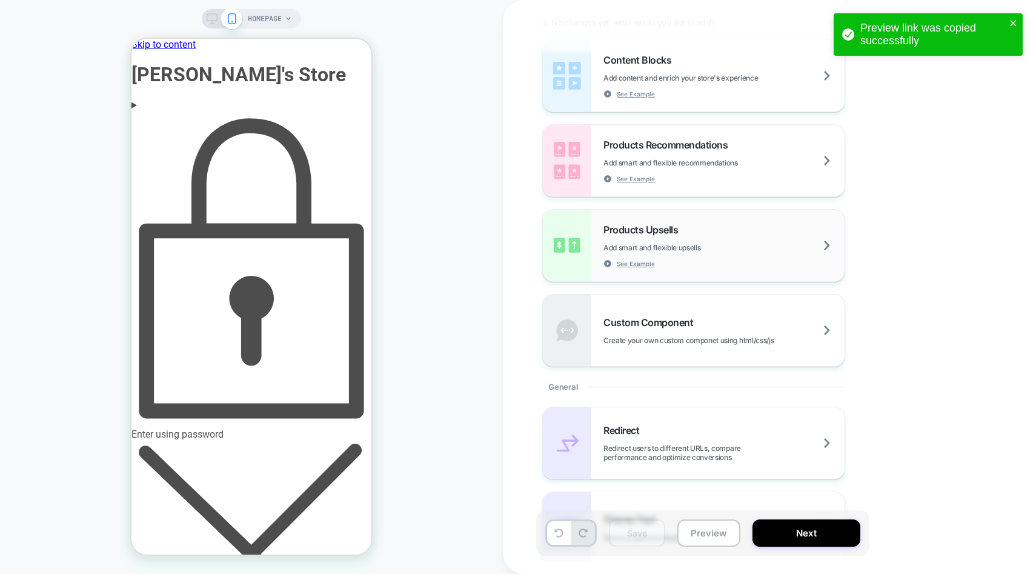
scroll to position [174, 0]
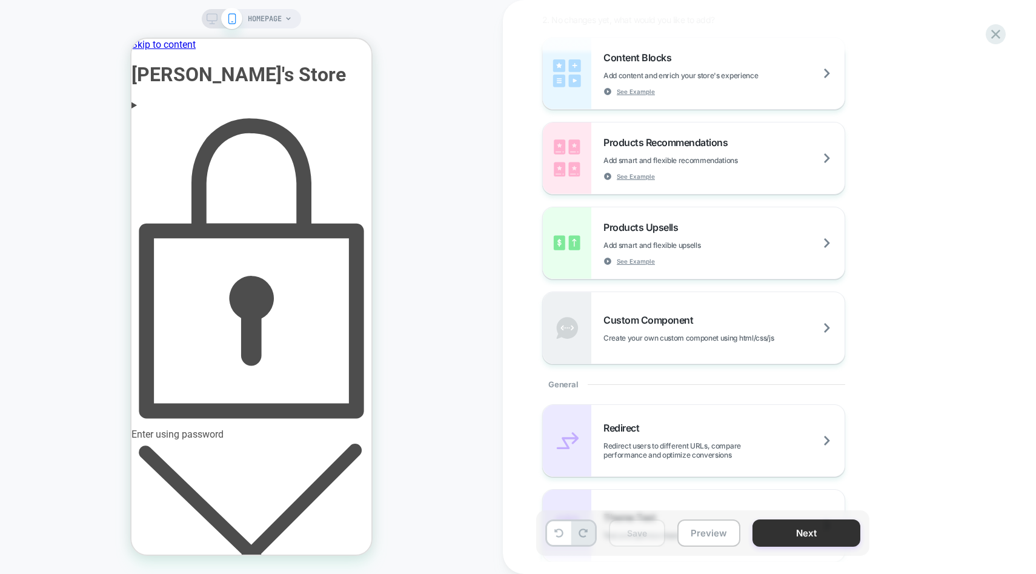
click at [807, 535] on button "Next" at bounding box center [807, 532] width 108 height 27
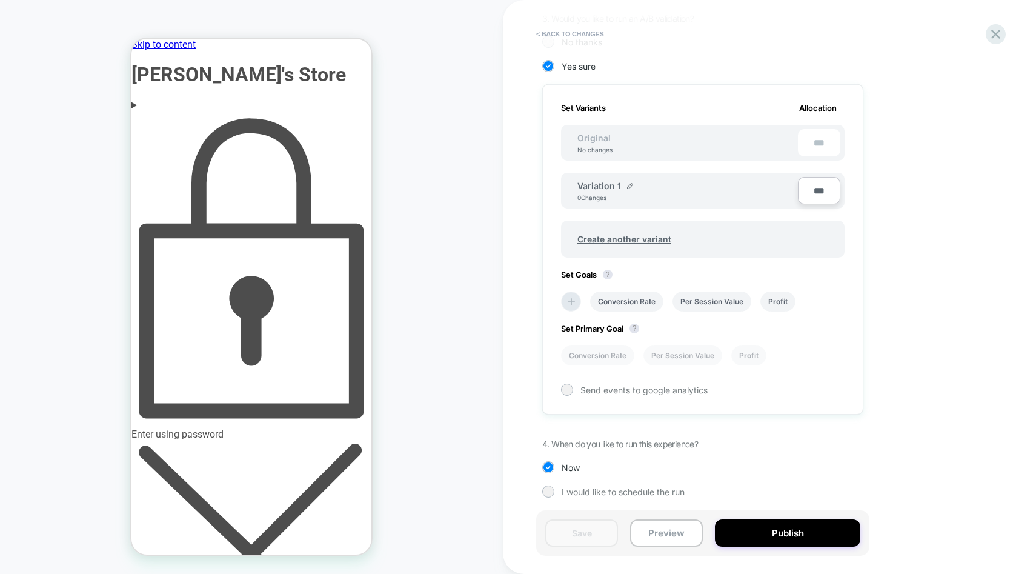
scroll to position [299, 0]
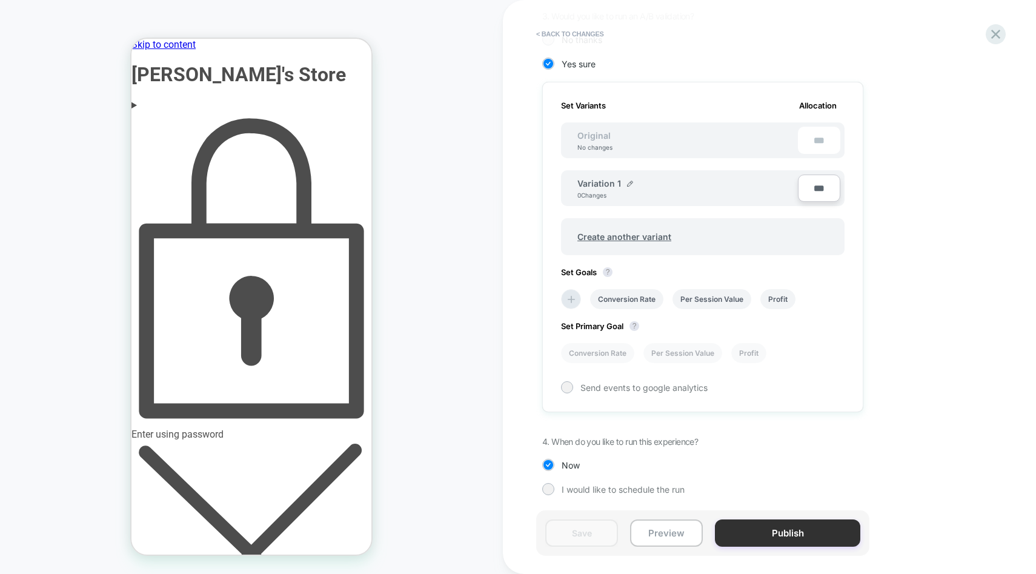
click at [799, 533] on button "Publish" at bounding box center [787, 532] width 145 height 27
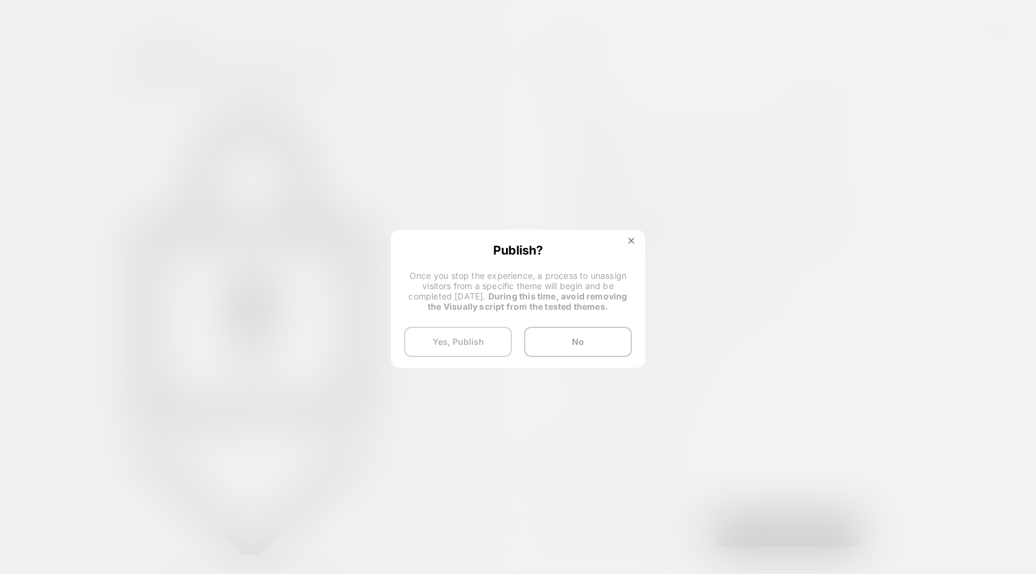
click at [485, 352] on button "Yes, Publish" at bounding box center [458, 342] width 108 height 30
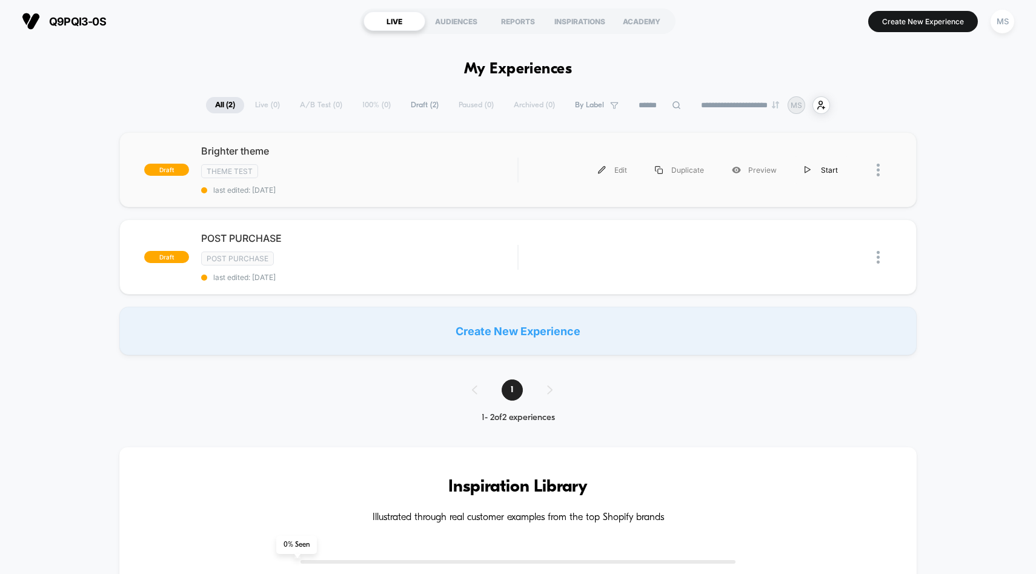
click at [822, 169] on div "Start" at bounding box center [821, 169] width 61 height 27
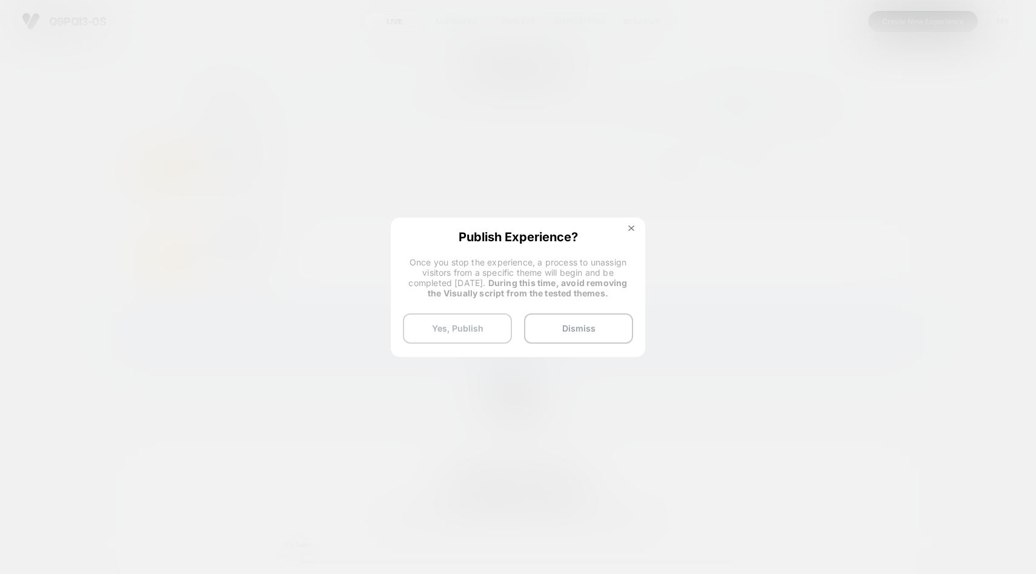
click at [459, 325] on button "Yes, Publish" at bounding box center [457, 328] width 109 height 30
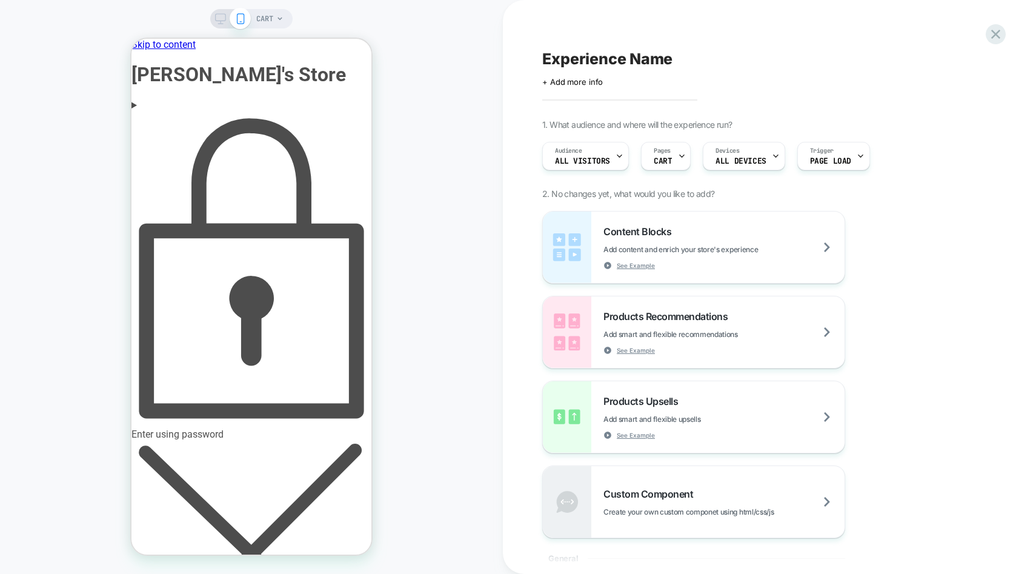
click at [265, 111] on div "Enter using password" at bounding box center [252, 275] width 240 height 329
click at [450, 229] on div "CART" at bounding box center [251, 287] width 503 height 550
click at [995, 33] on icon at bounding box center [995, 34] width 9 height 9
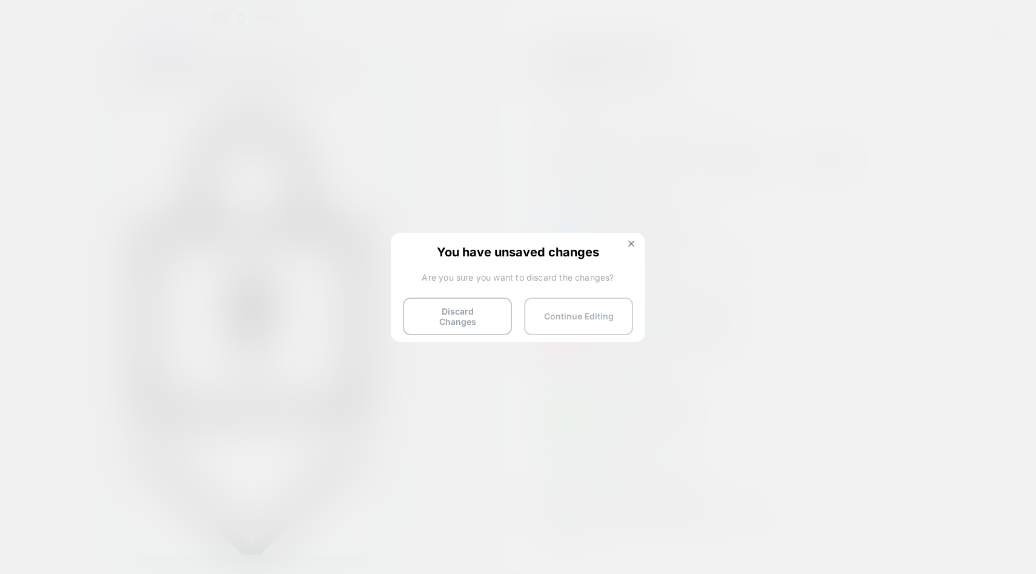
click at [581, 311] on button "Continue Editing" at bounding box center [578, 317] width 109 height 38
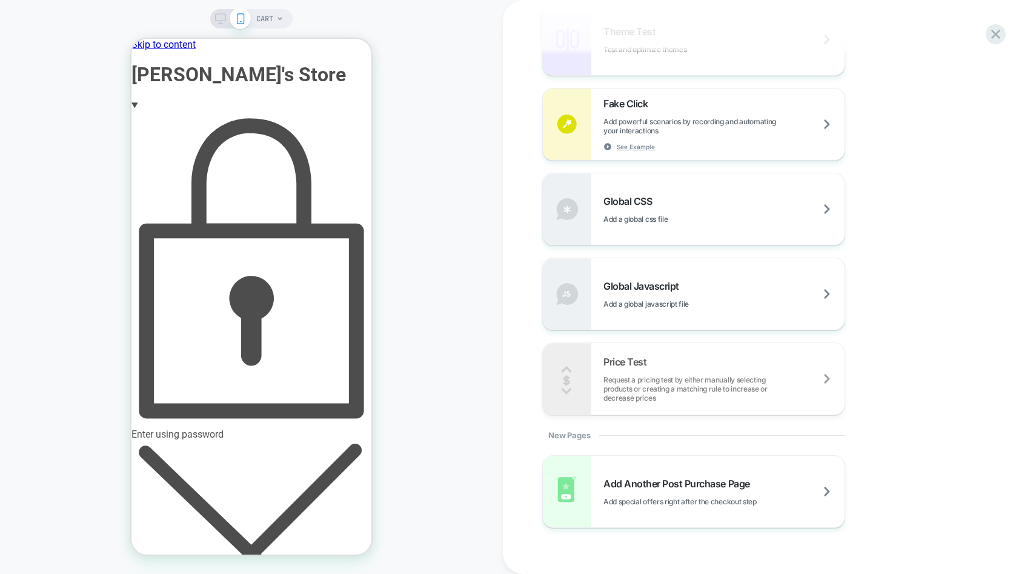
scroll to position [691, 0]
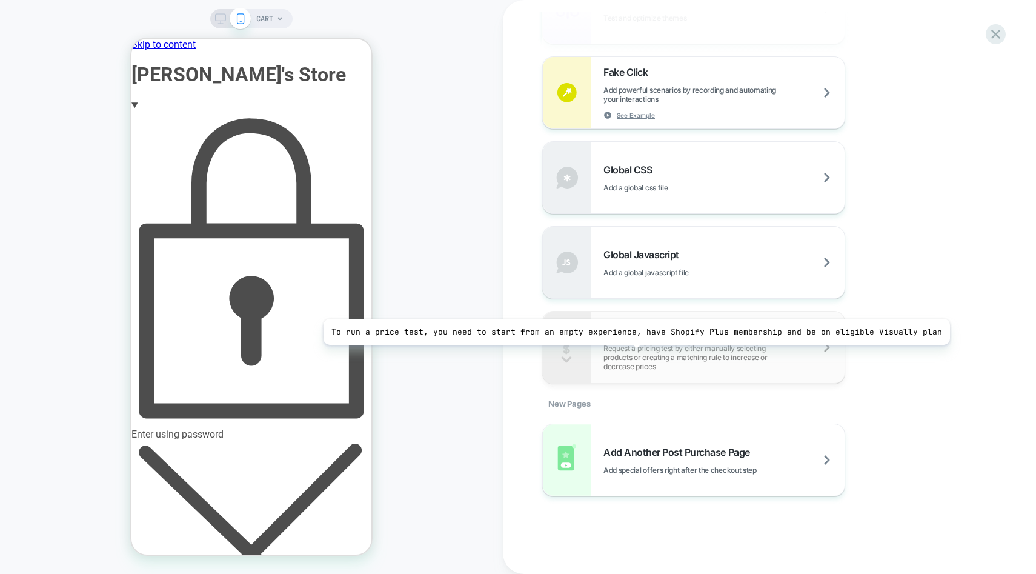
click at [629, 355] on span "Request a pricing test by either manually selecting products or creating a matc…" at bounding box center [724, 357] width 241 height 27
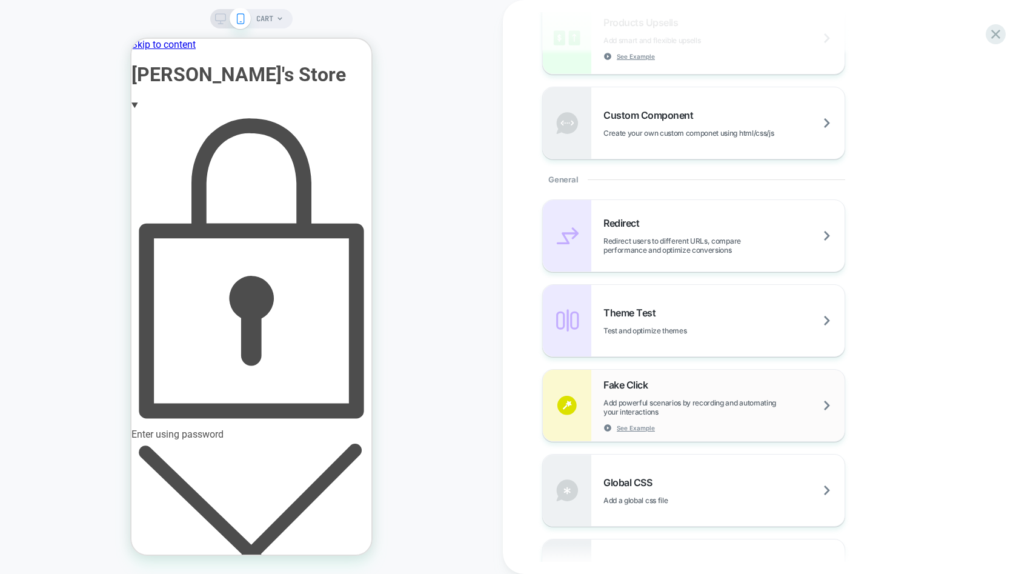
scroll to position [375, 0]
click at [681, 228] on div "Redirect Redirect users to different URLs, compare performance and optimize con…" at bounding box center [724, 240] width 241 height 38
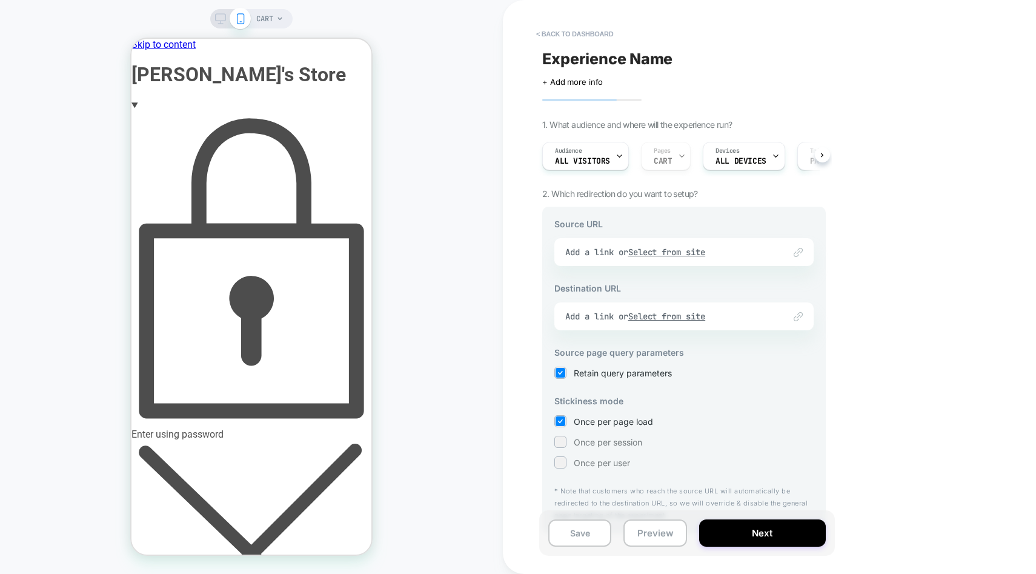
click at [675, 250] on div "Link to Add a link or Select from site" at bounding box center [684, 252] width 259 height 28
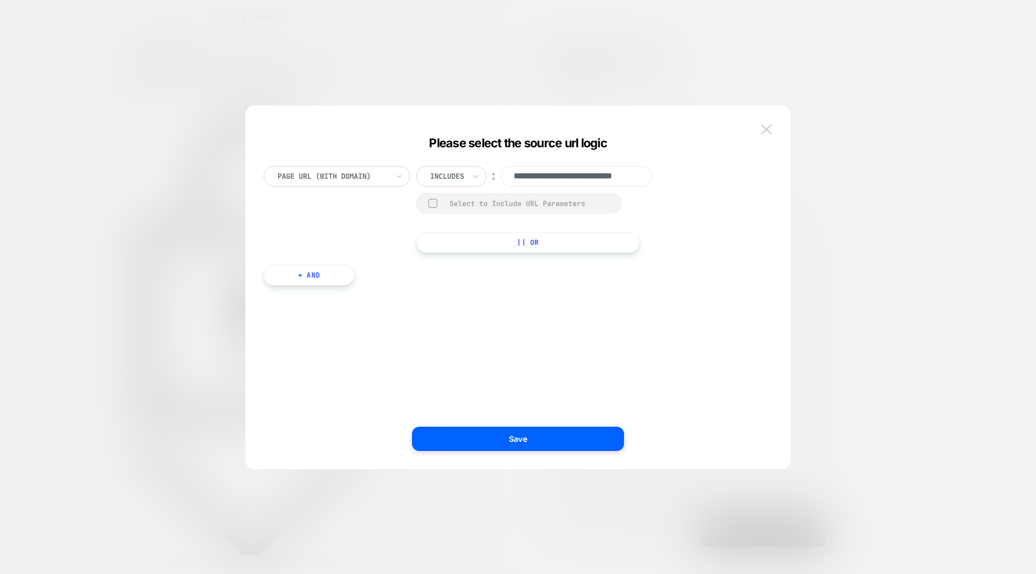
scroll to position [0, 0]
click at [760, 123] on button at bounding box center [767, 130] width 18 height 18
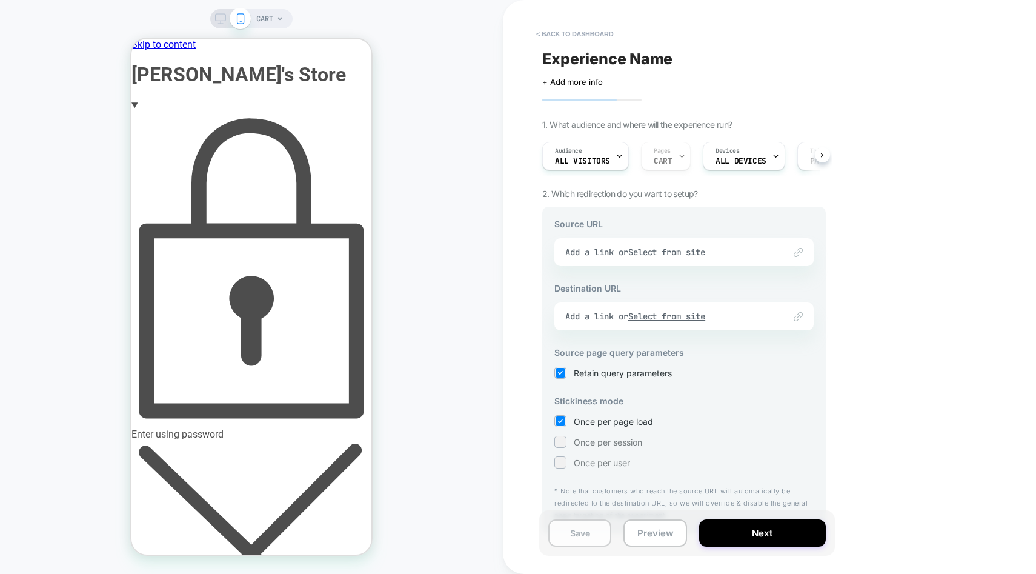
click at [589, 525] on button "Save" at bounding box center [579, 532] width 63 height 27
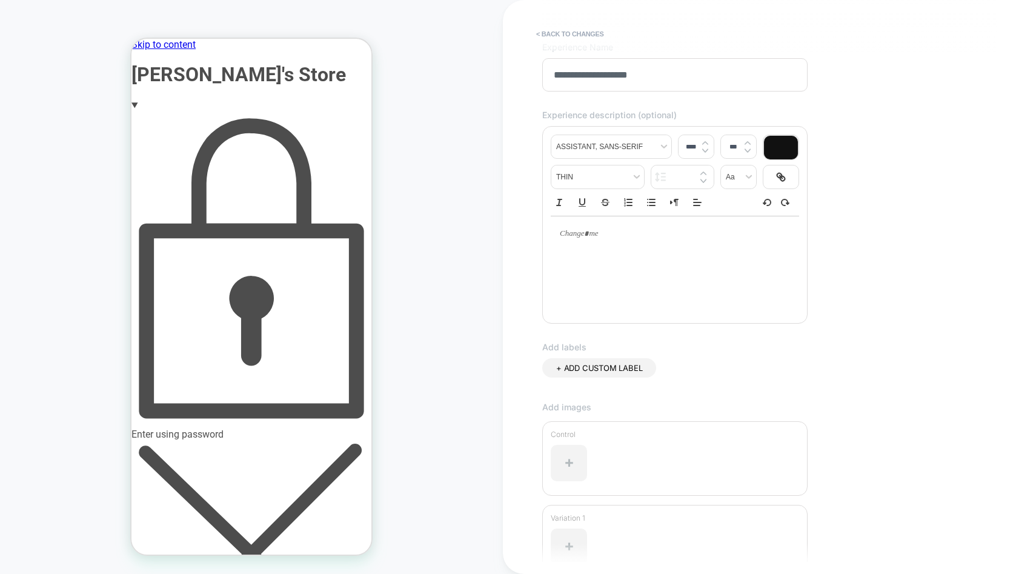
scroll to position [188, 0]
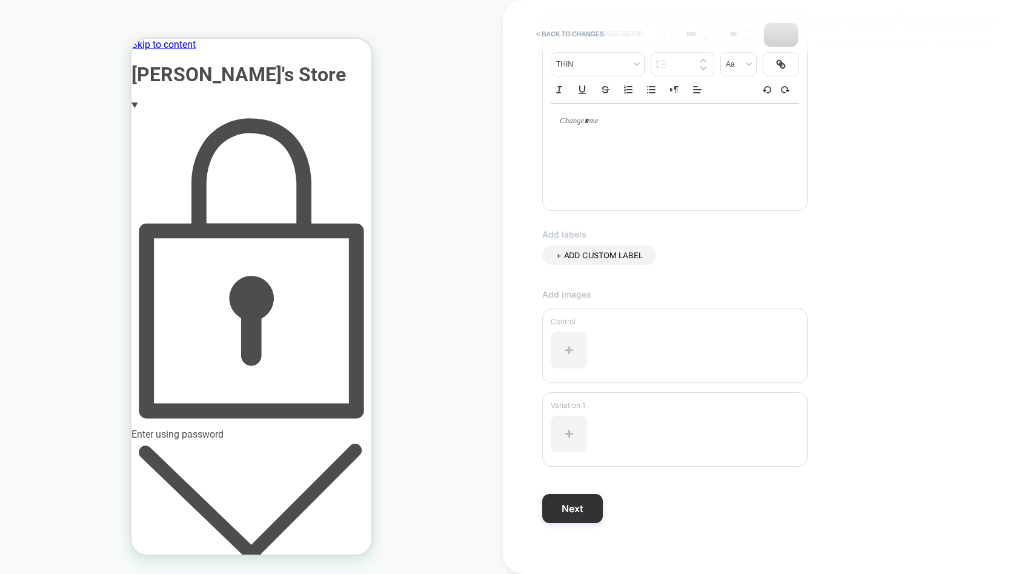
type input "**********"
click at [576, 508] on button "Next" at bounding box center [572, 508] width 61 height 29
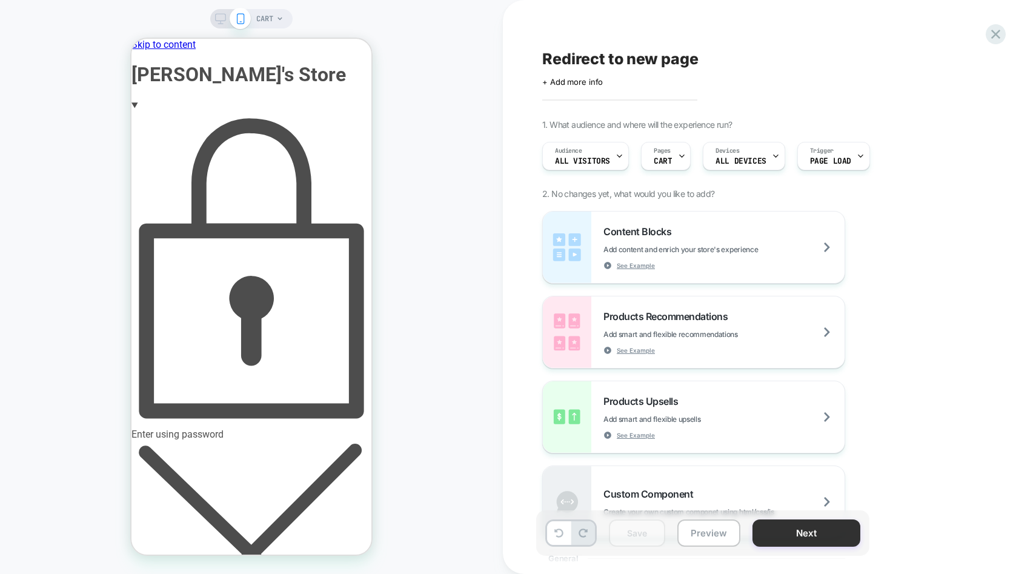
click at [784, 529] on button "Next" at bounding box center [807, 532] width 108 height 27
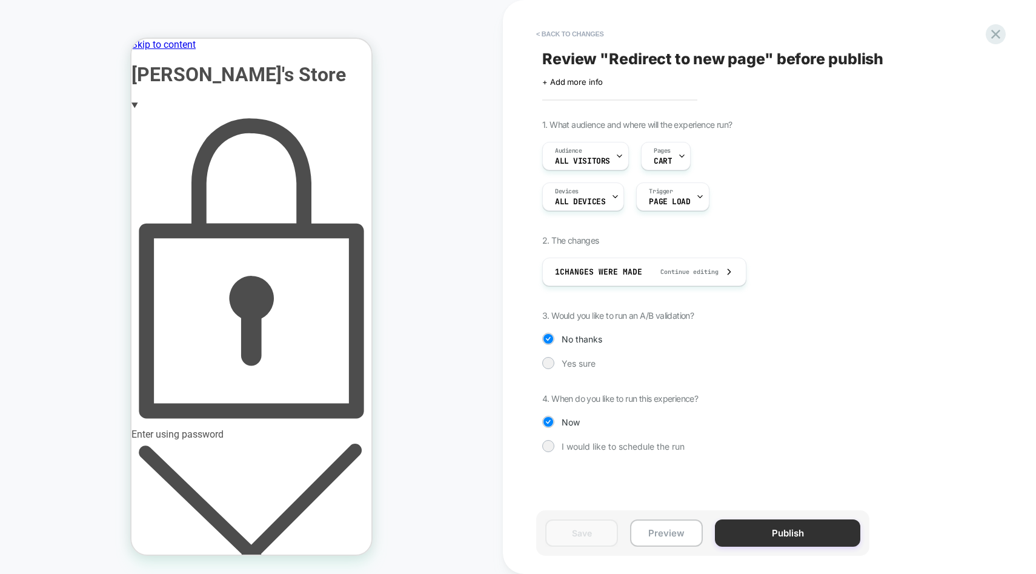
click at [775, 535] on button "Publish" at bounding box center [787, 532] width 145 height 27
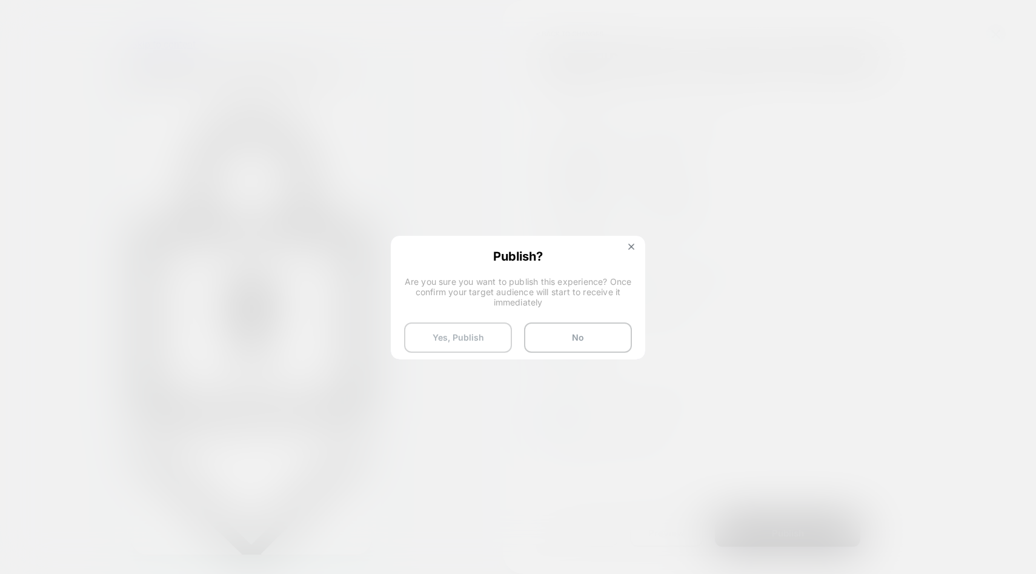
click at [498, 338] on button "Yes, Publish" at bounding box center [458, 337] width 108 height 30
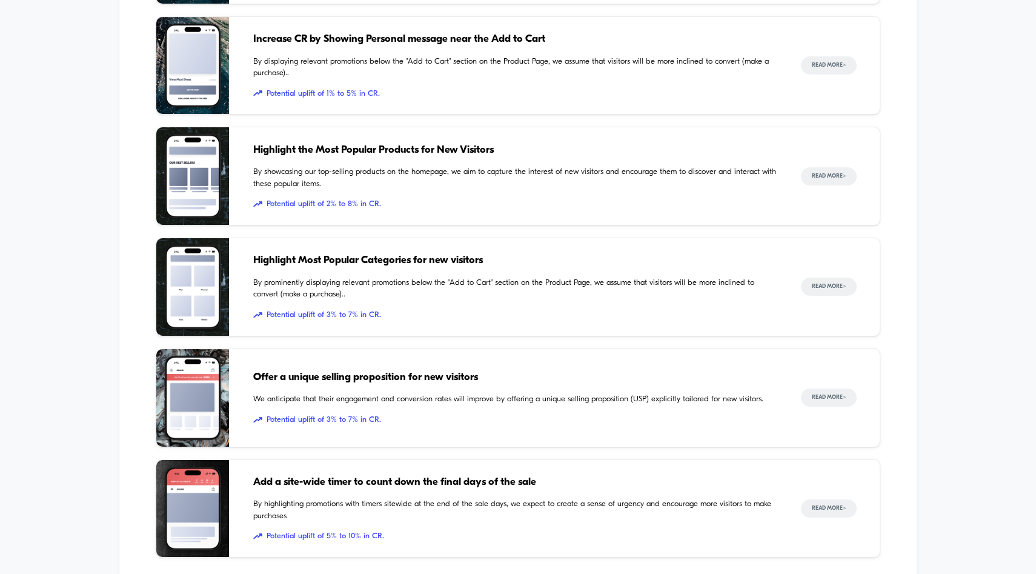
scroll to position [825, 0]
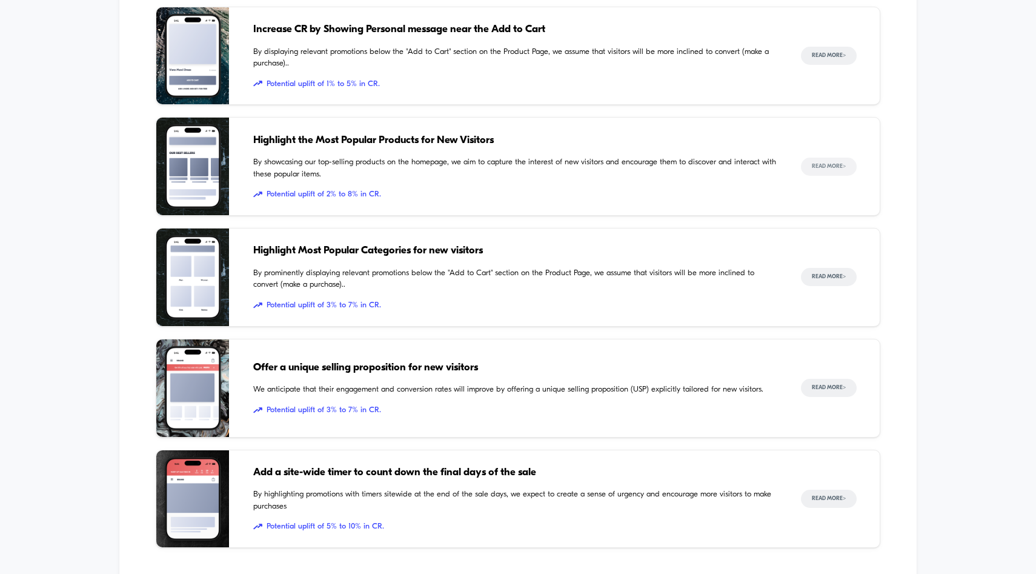
click at [828, 162] on button "Read More >" at bounding box center [829, 167] width 56 height 18
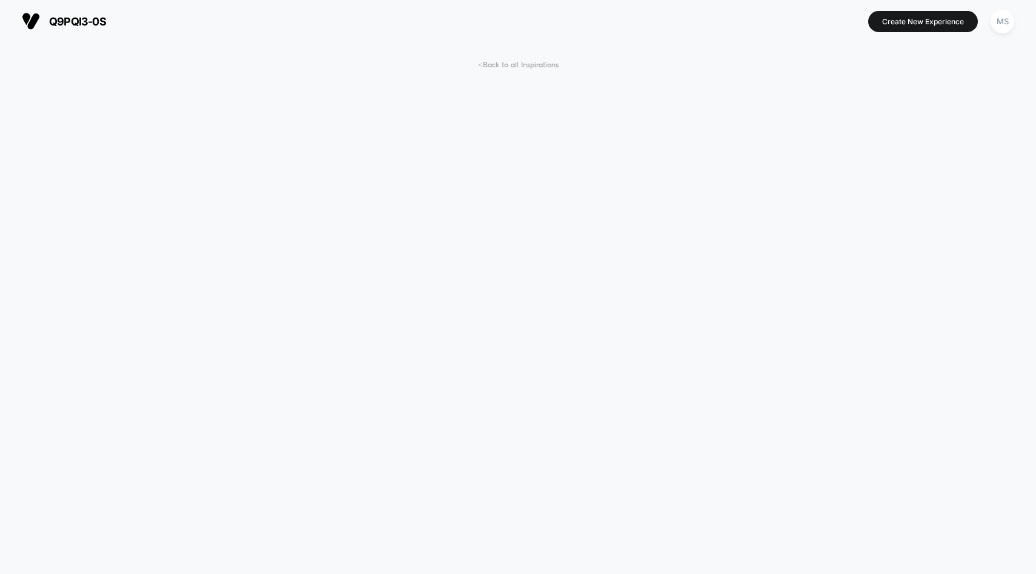
click at [527, 68] on span "< Back to all Inspirations" at bounding box center [518, 65] width 81 height 9
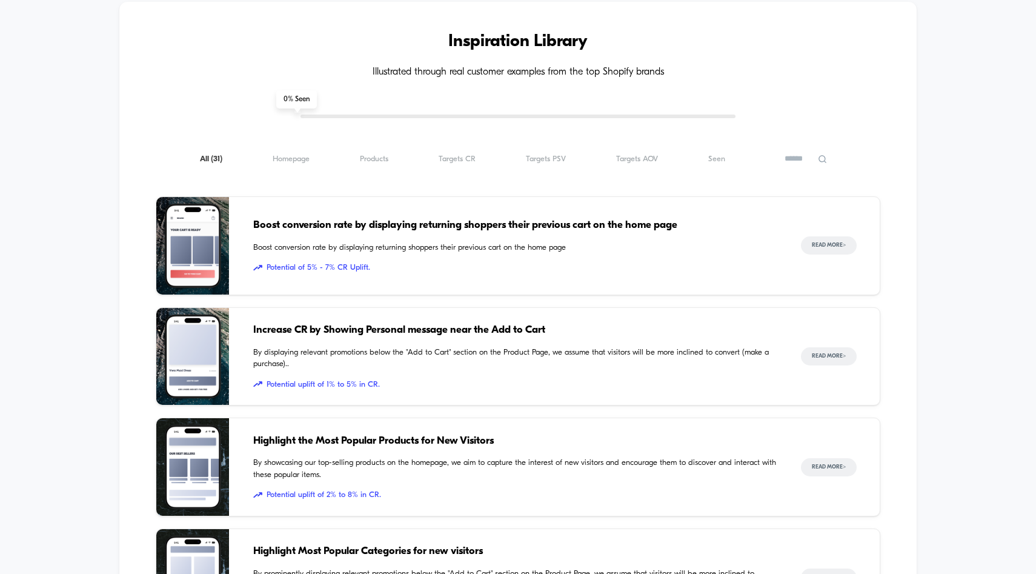
scroll to position [524, 0]
click at [631, 160] on span "Targets AOV ( 31 )" at bounding box center [637, 159] width 42 height 9
